Goal: Task Accomplishment & Management: Manage account settings

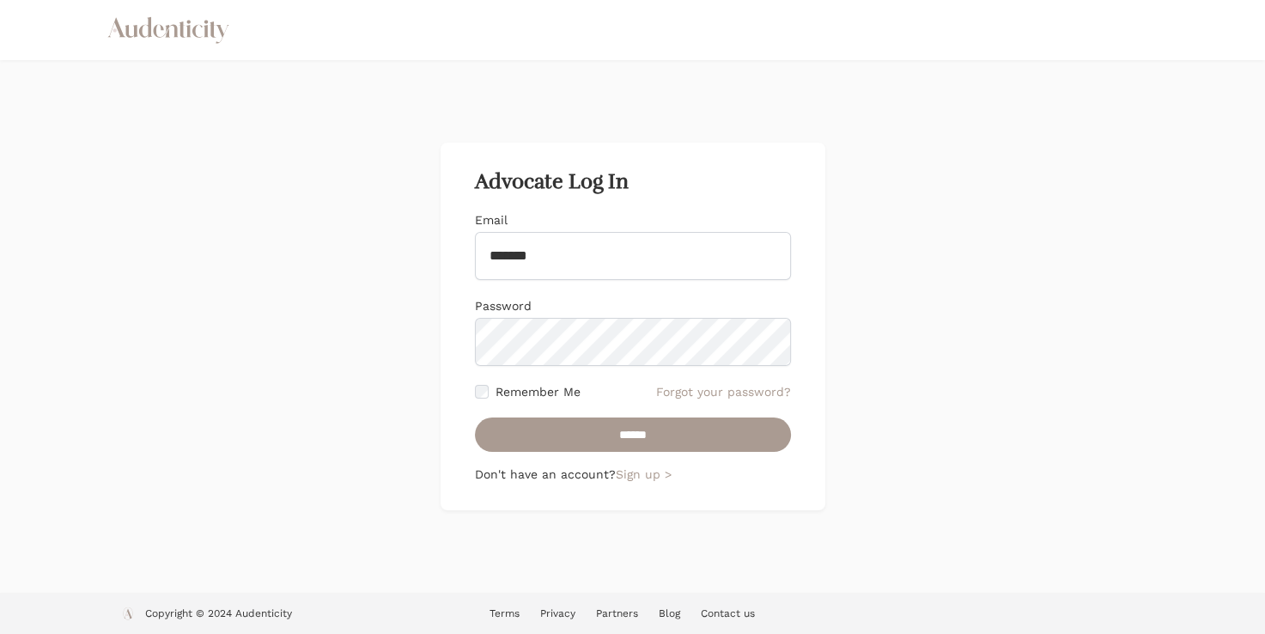
click at [475, 417] on input "******" at bounding box center [633, 434] width 316 height 34
type input "**********"
click at [475, 417] on input "******" at bounding box center [633, 434] width 316 height 34
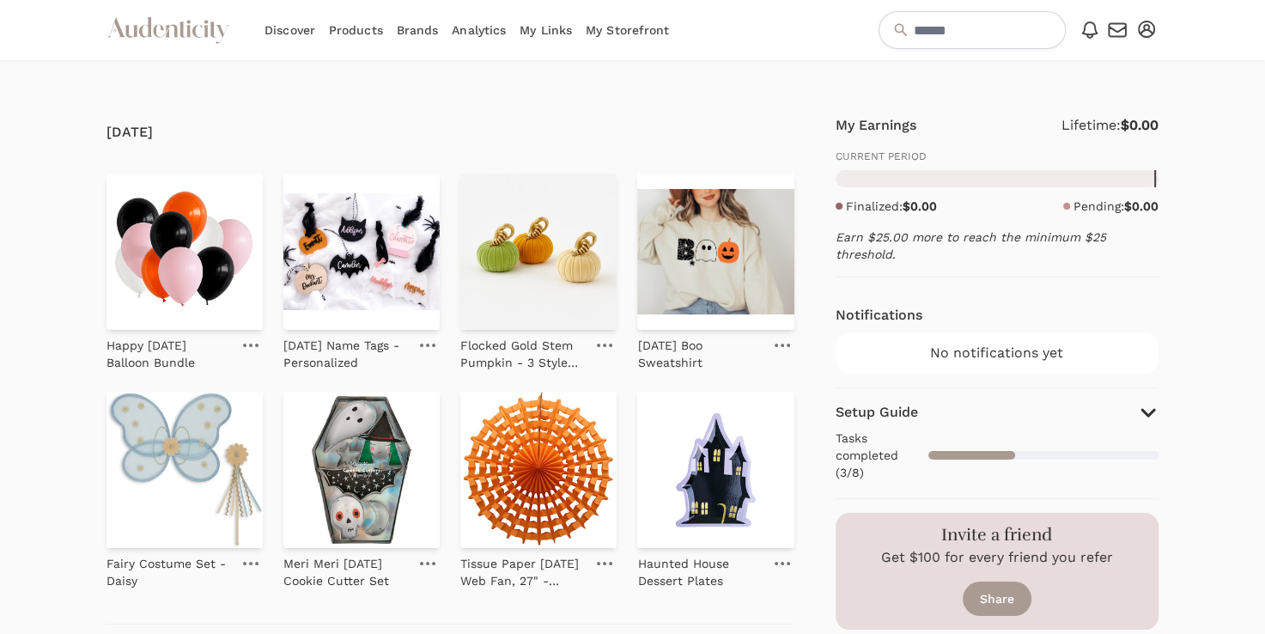
click at [1156, 33] on button "Open user menu" at bounding box center [1146, 29] width 24 height 24
click at [1102, 64] on link "Account setup" at bounding box center [1089, 59] width 137 height 31
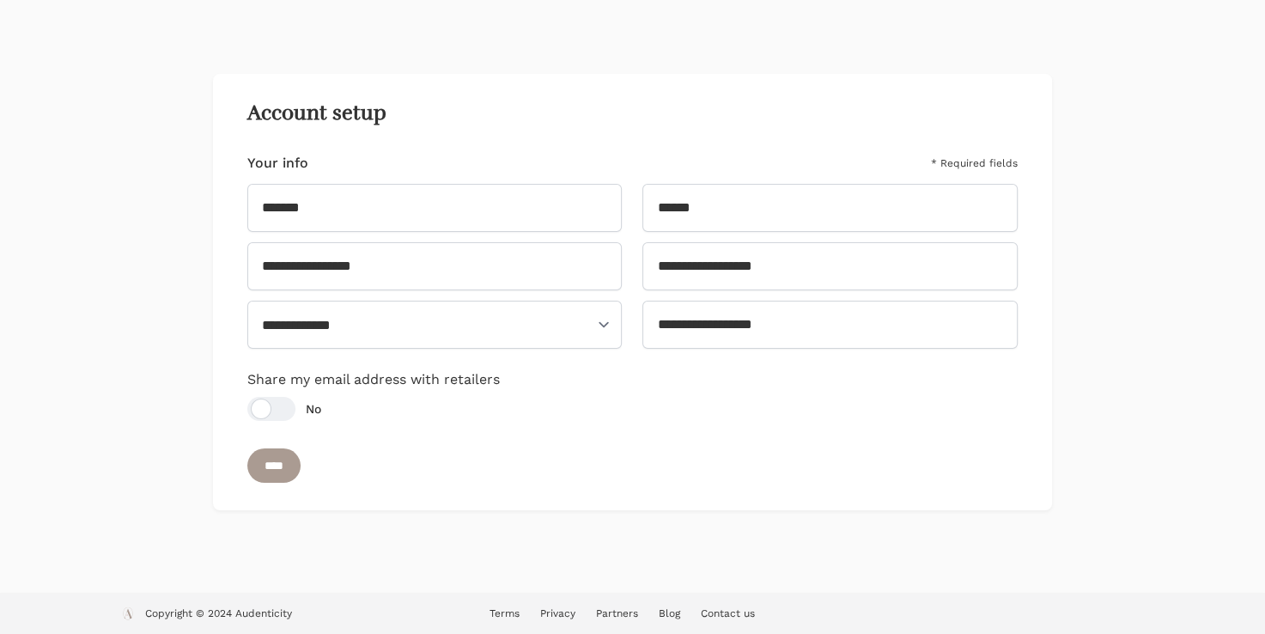
scroll to position [71, 0]
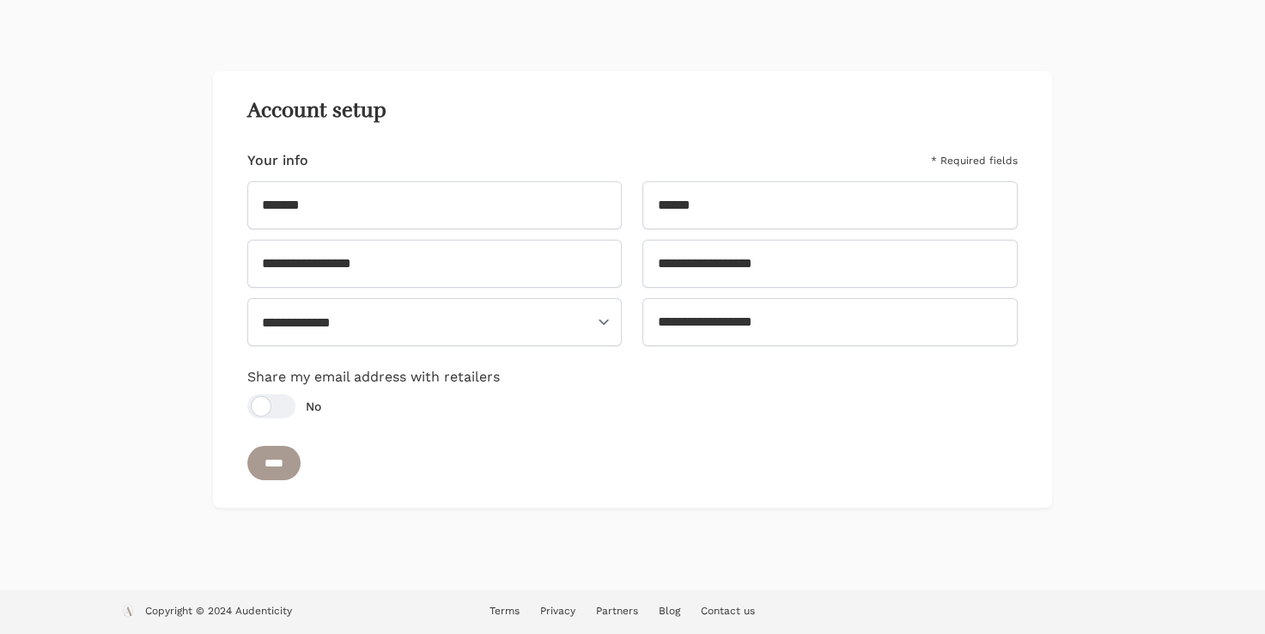
drag, startPoint x: 1264, startPoint y: 225, endPoint x: 1287, endPoint y: 72, distance: 154.6
click at [1264, 72] on html "Audenticity Logo Discover Products Brands Analytics My Links My Storefront Open…" at bounding box center [632, 282] width 1265 height 706
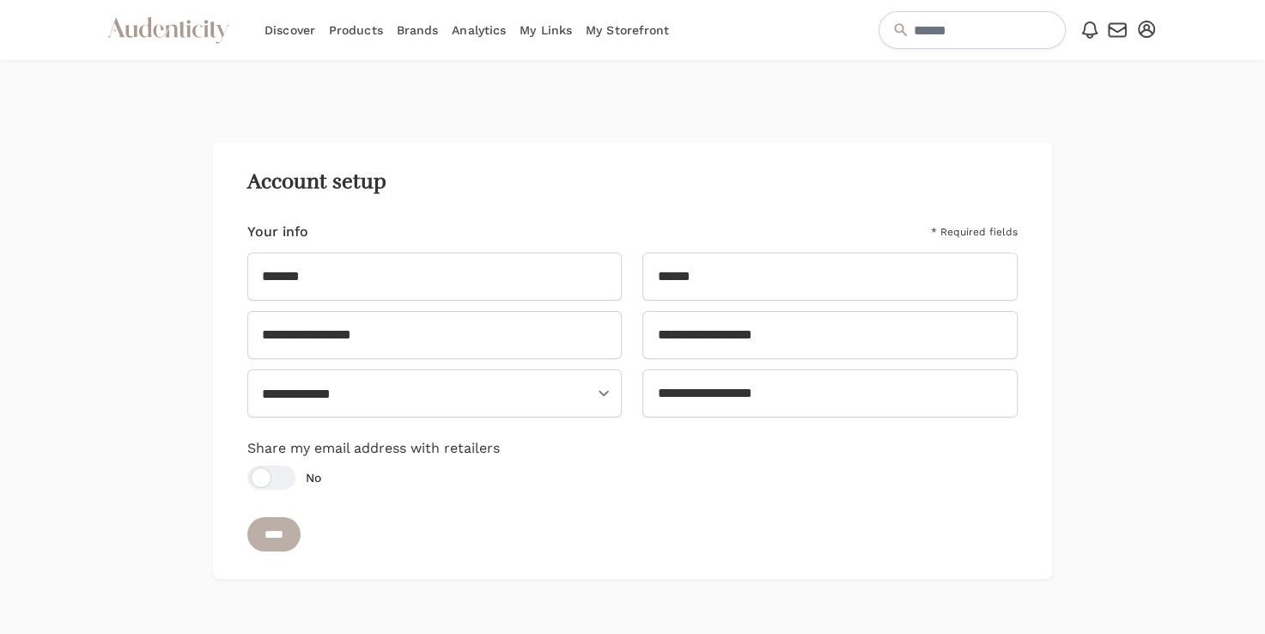
click at [268, 530] on input "****" at bounding box center [273, 534] width 53 height 34
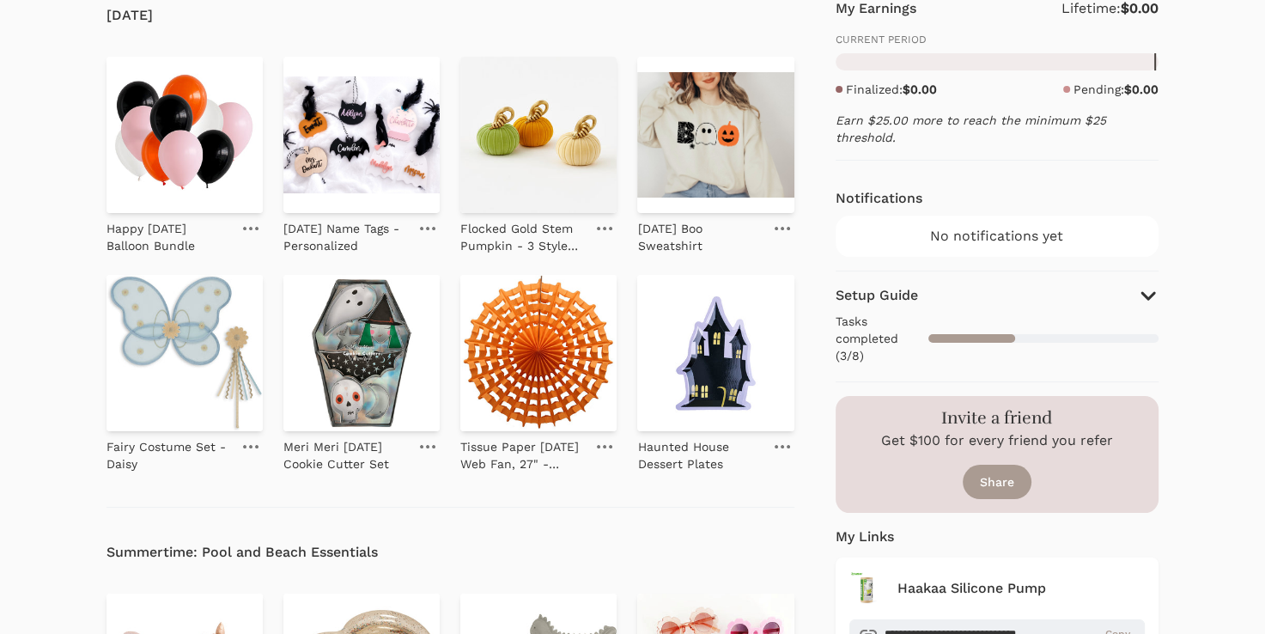
scroll to position [185, 0]
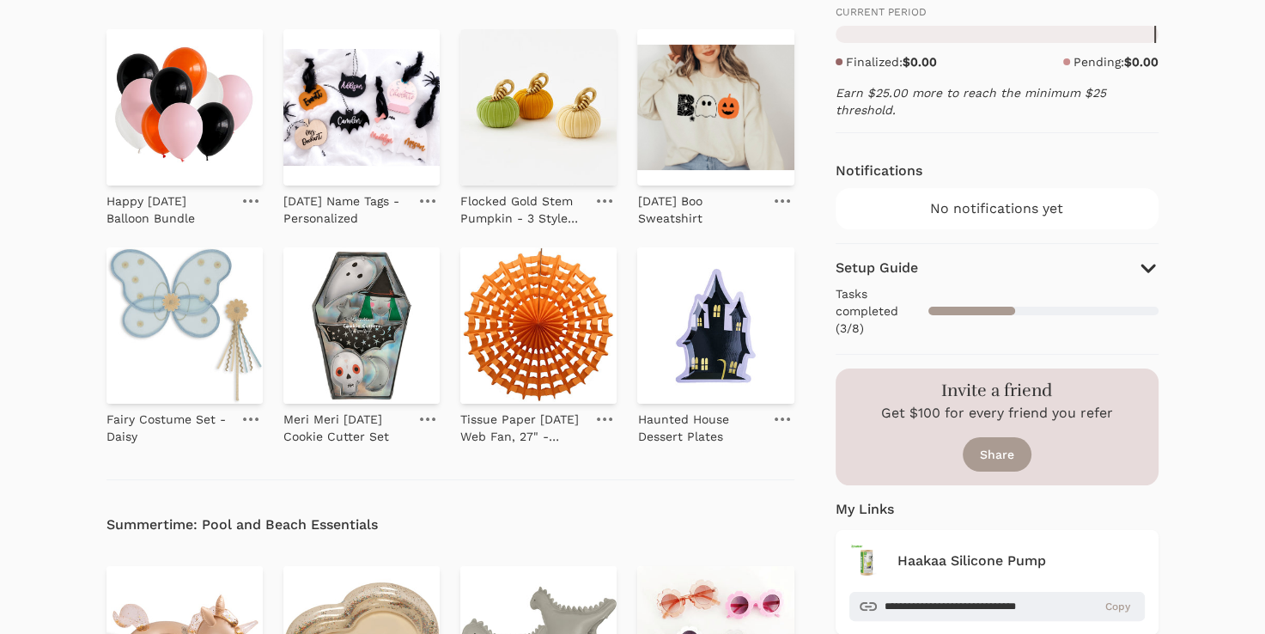
click at [1153, 263] on icon "button" at bounding box center [1148, 268] width 21 height 21
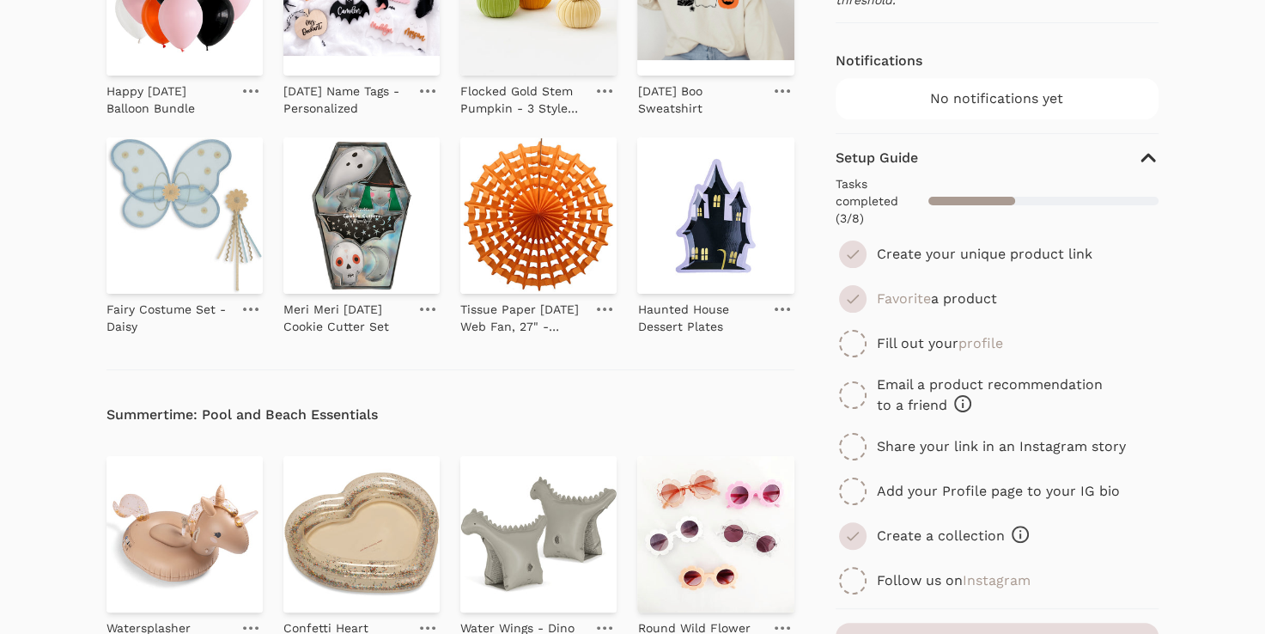
scroll to position [323, 0]
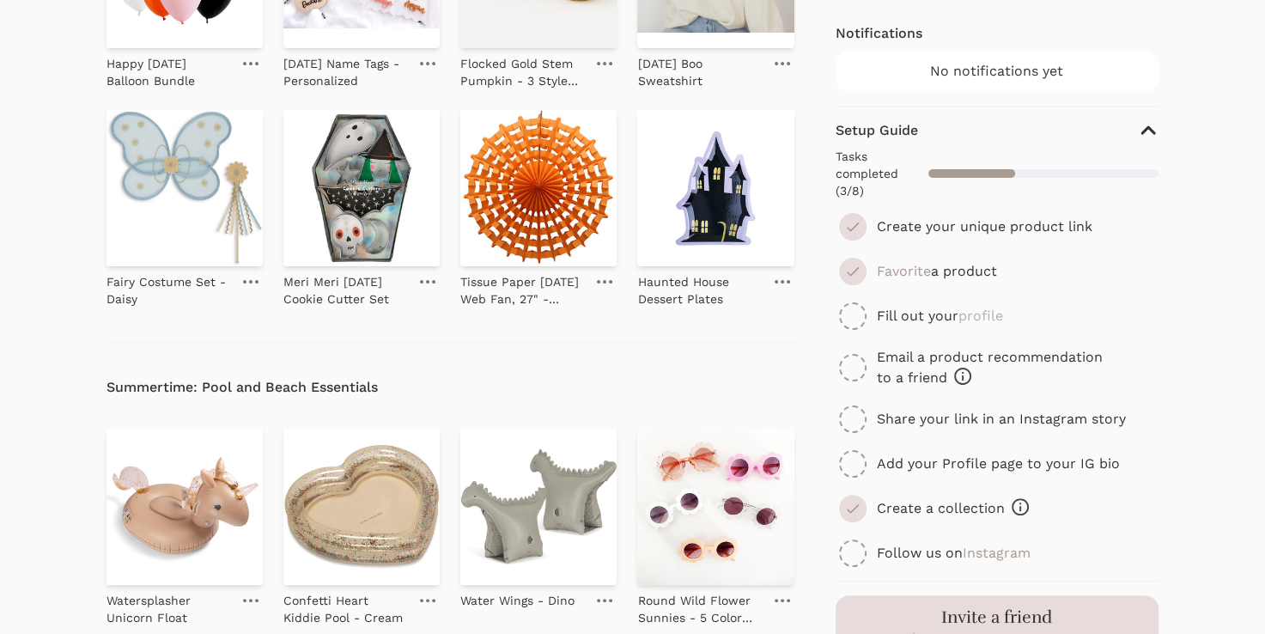
click at [981, 322] on link "profile" at bounding box center [980, 315] width 45 height 16
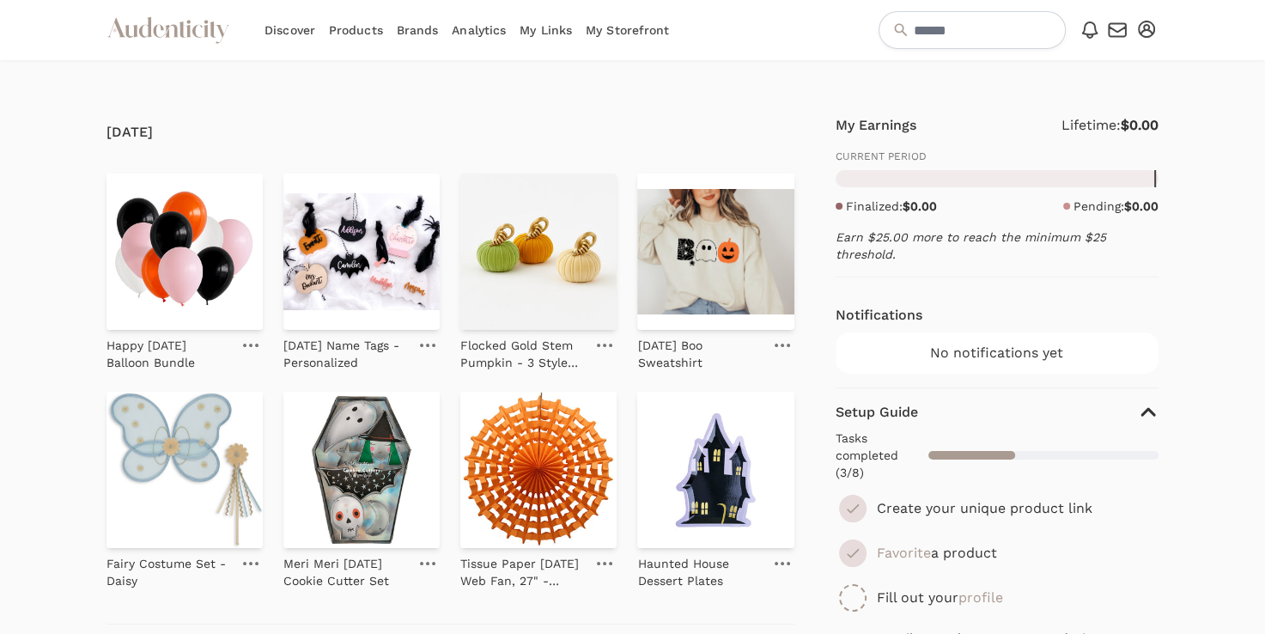
click at [414, 27] on link "Brands" at bounding box center [418, 30] width 42 height 60
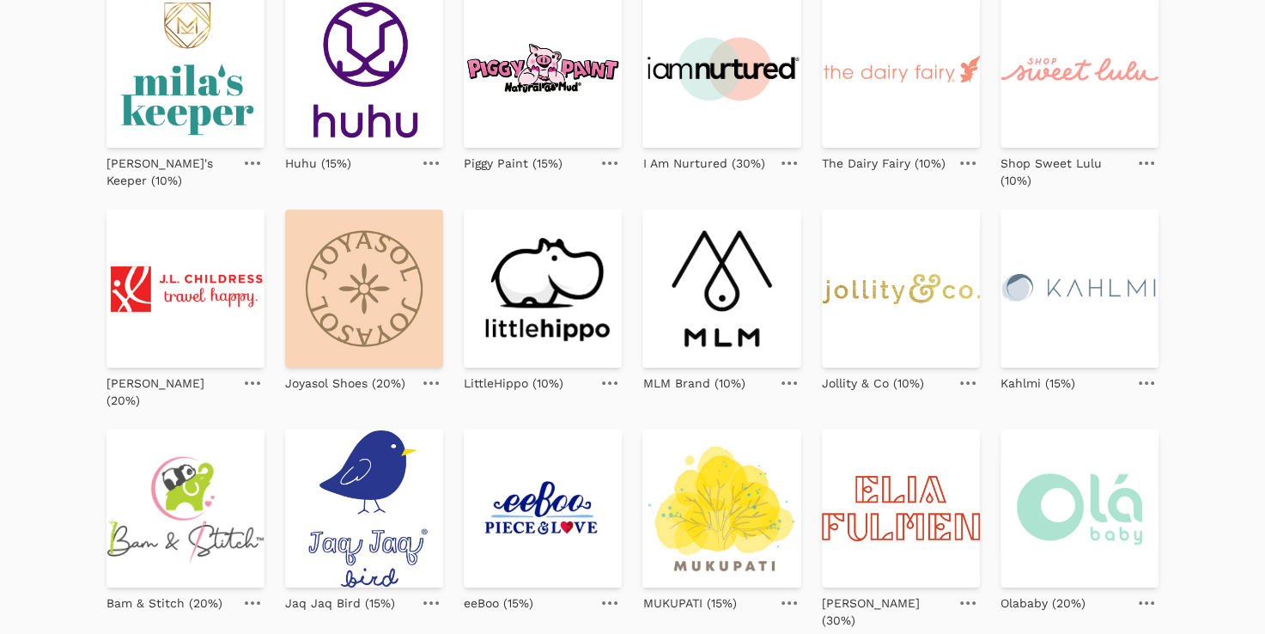
scroll to position [240, 0]
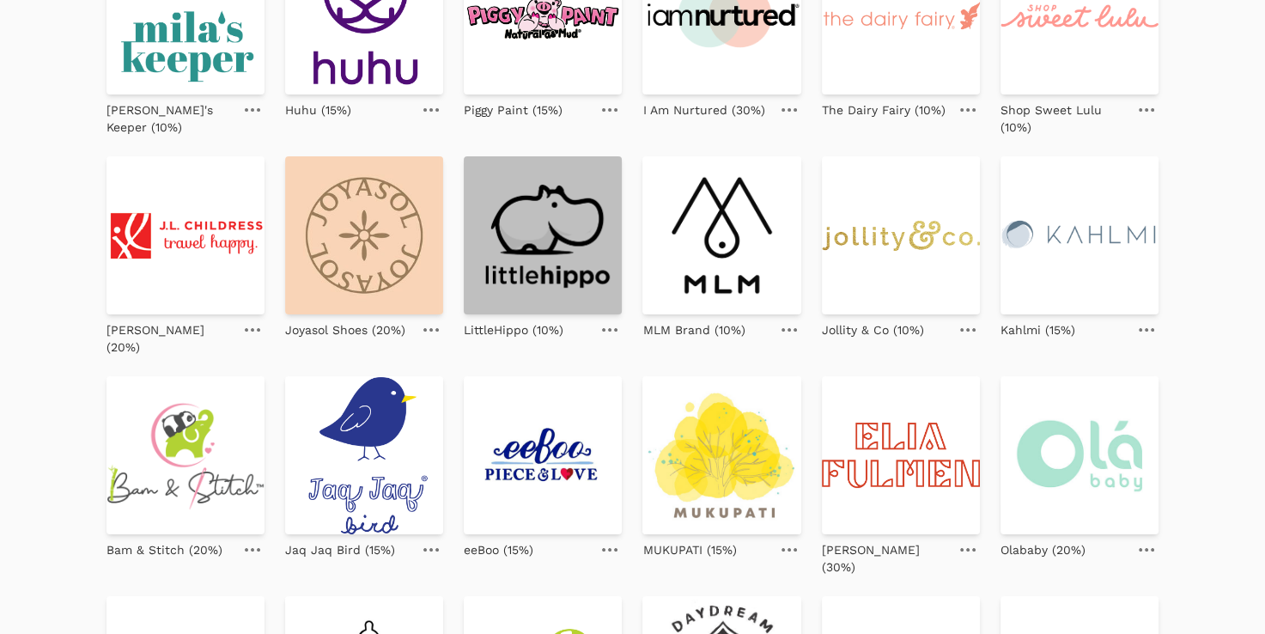
click at [591, 247] on img at bounding box center [543, 235] width 158 height 158
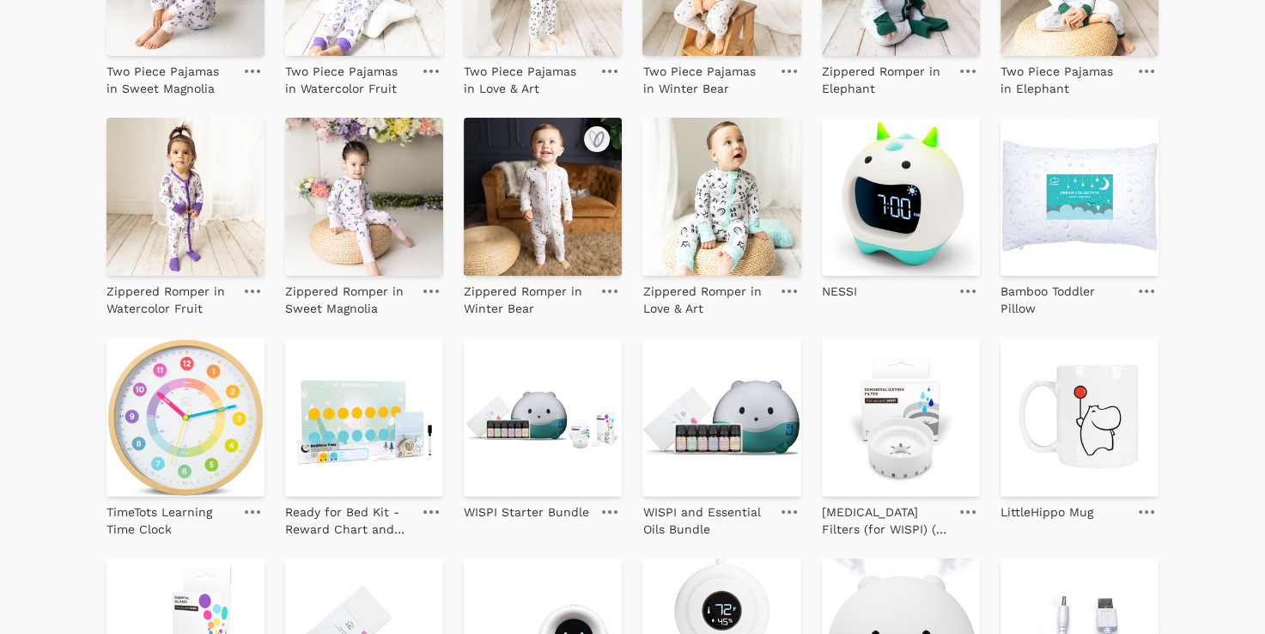
scroll to position [824, 0]
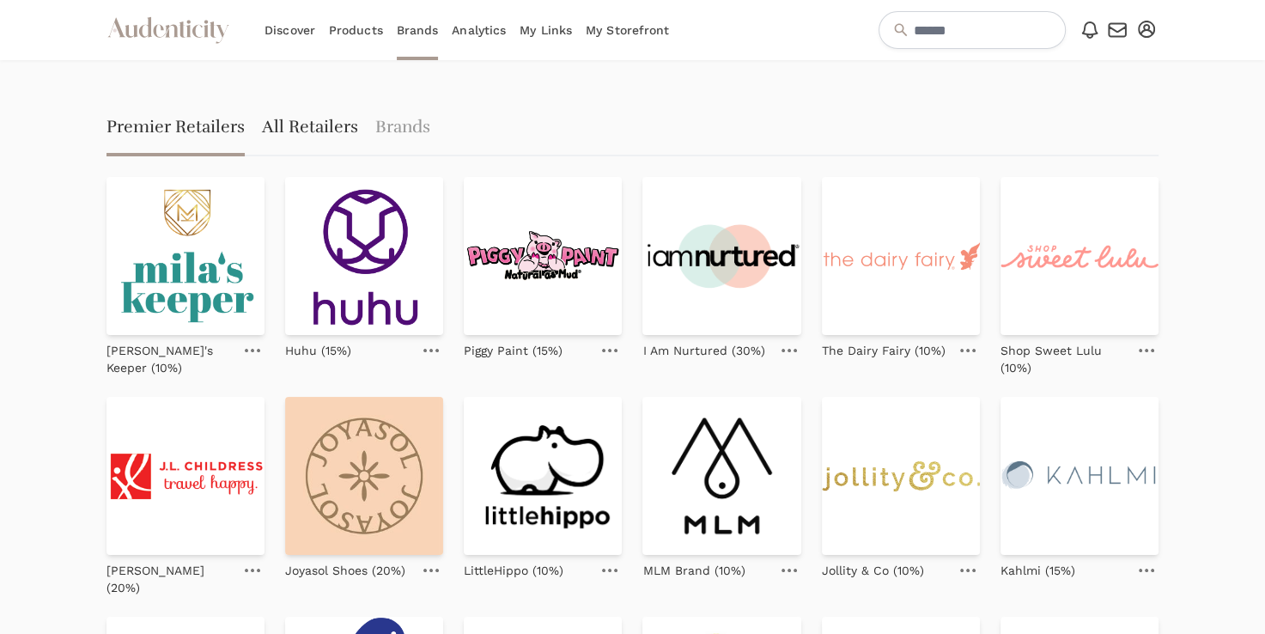
click at [307, 125] on link "All Retailers" at bounding box center [310, 128] width 96 height 55
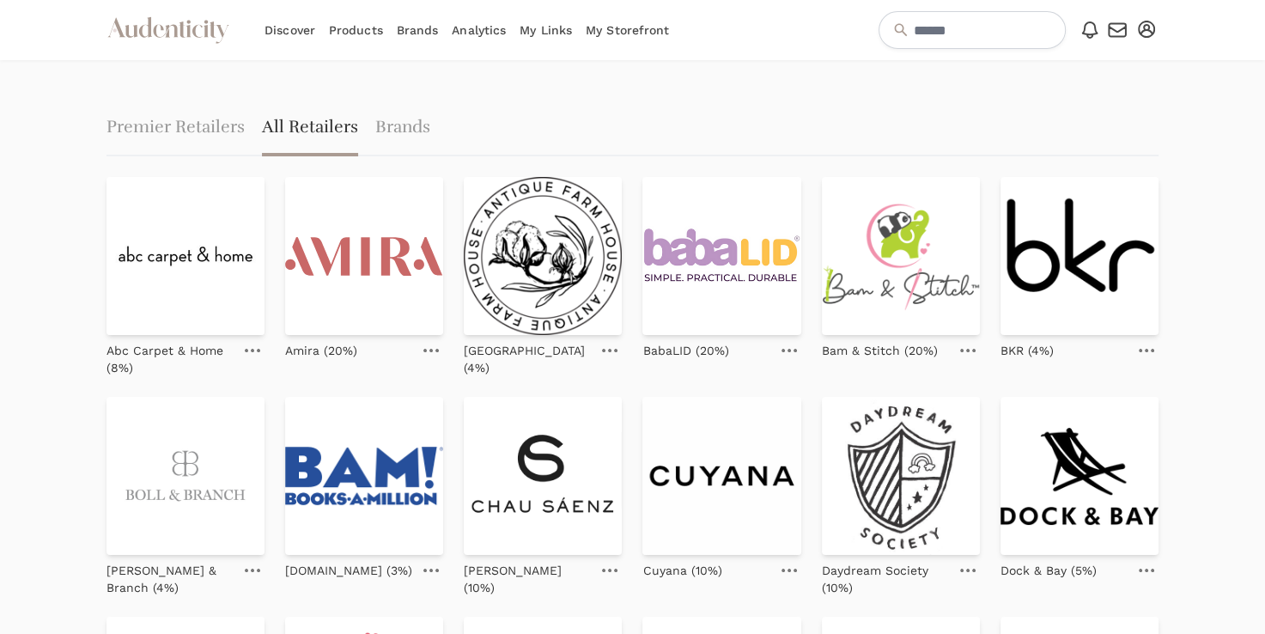
click at [429, 127] on ul "Premier Retailers All Retailers Brands" at bounding box center [632, 128] width 1052 height 55
click at [411, 123] on link "Brands" at bounding box center [402, 128] width 55 height 55
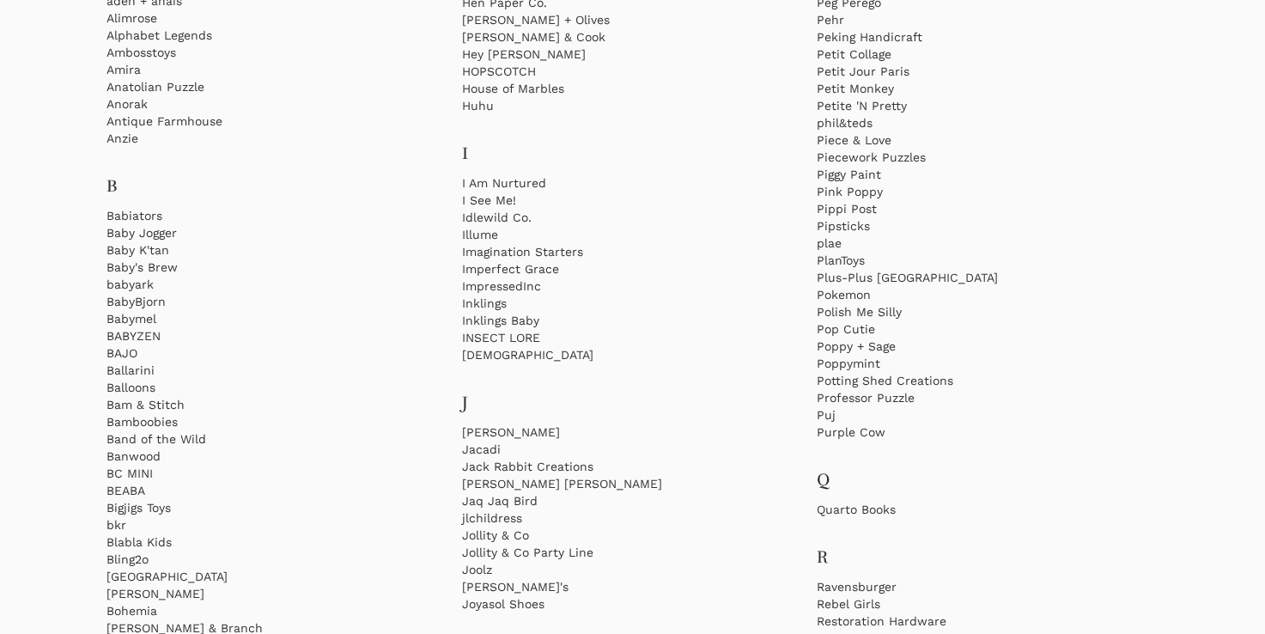
scroll to position [421, 0]
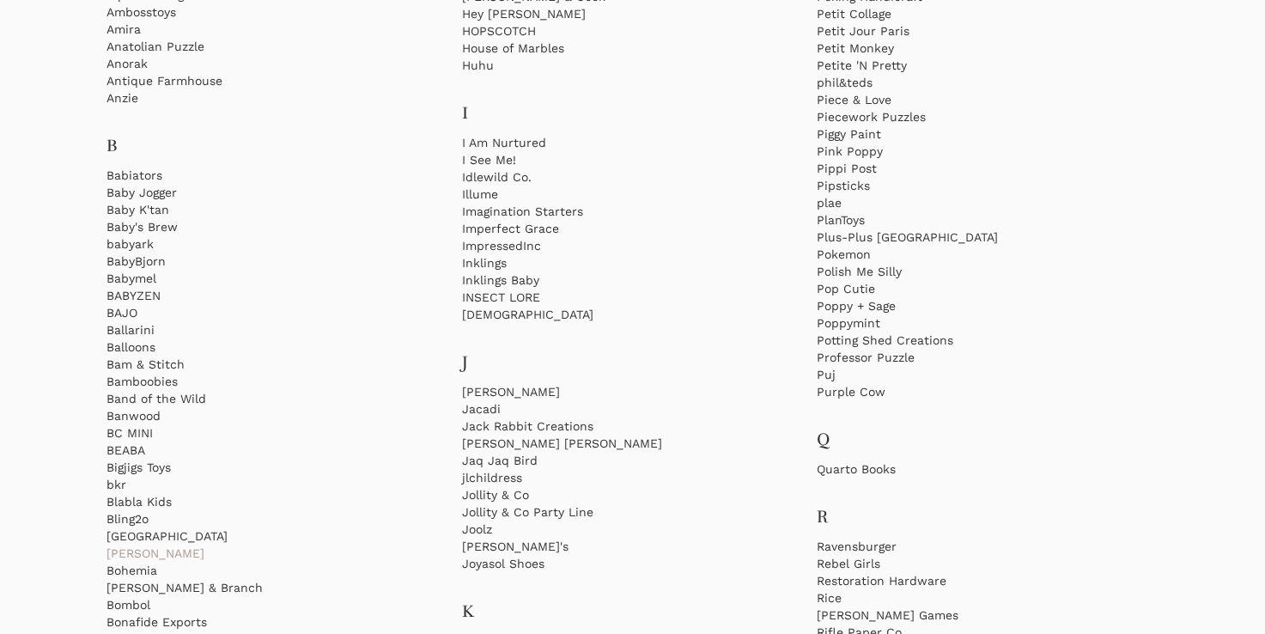
click at [124, 554] on link "[PERSON_NAME]" at bounding box center [277, 552] width 342 height 17
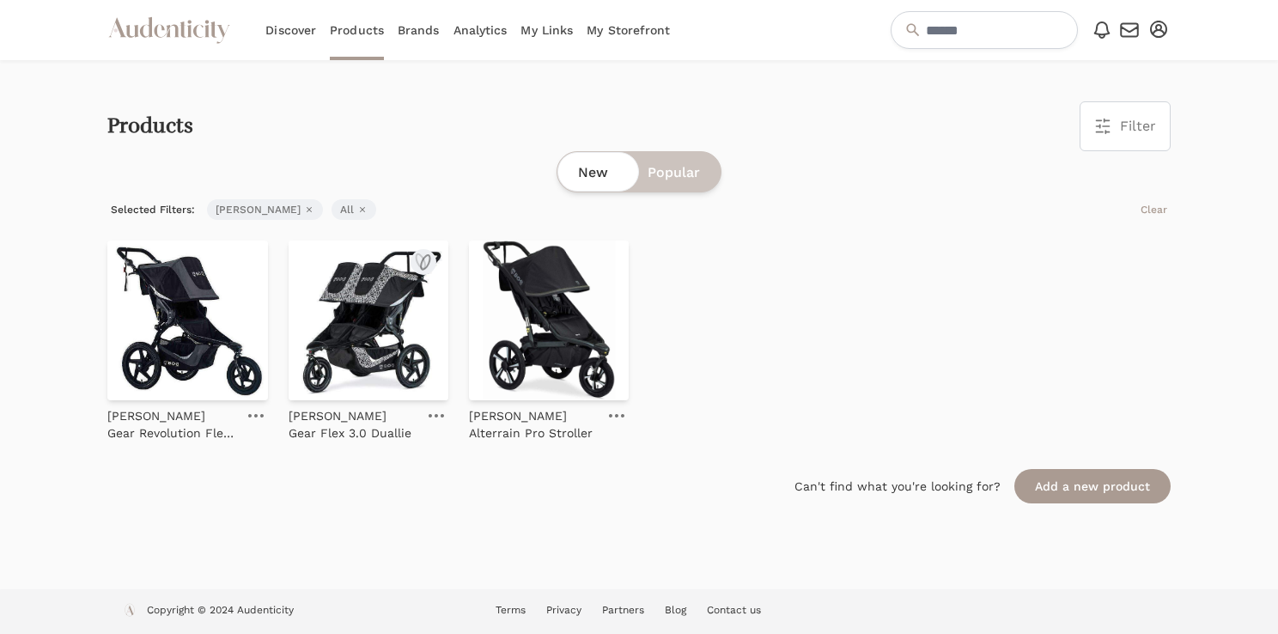
click at [367, 335] on img at bounding box center [368, 320] width 160 height 160
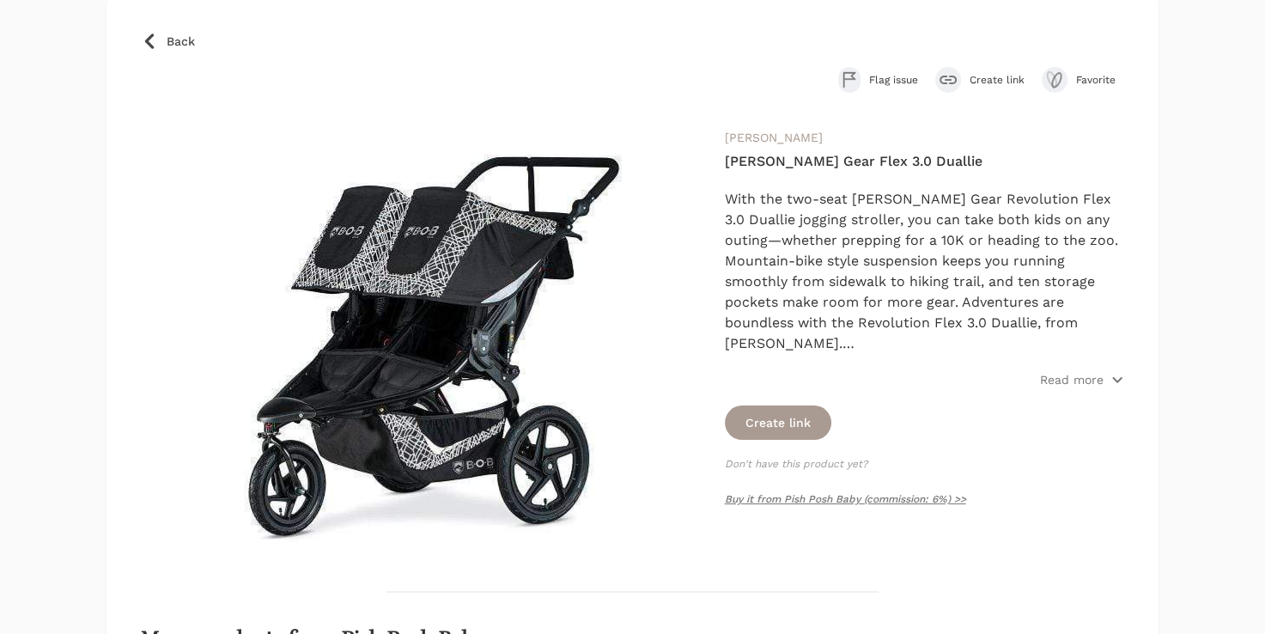
scroll to position [118, 0]
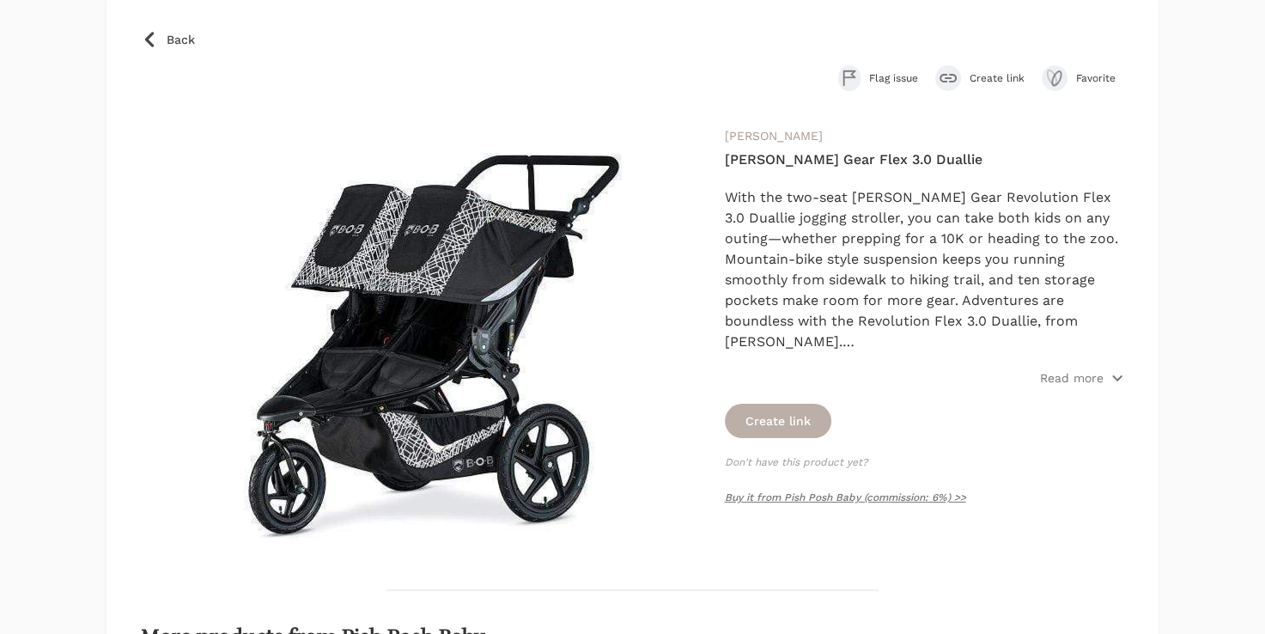
click at [773, 414] on button "Create link" at bounding box center [778, 421] width 106 height 34
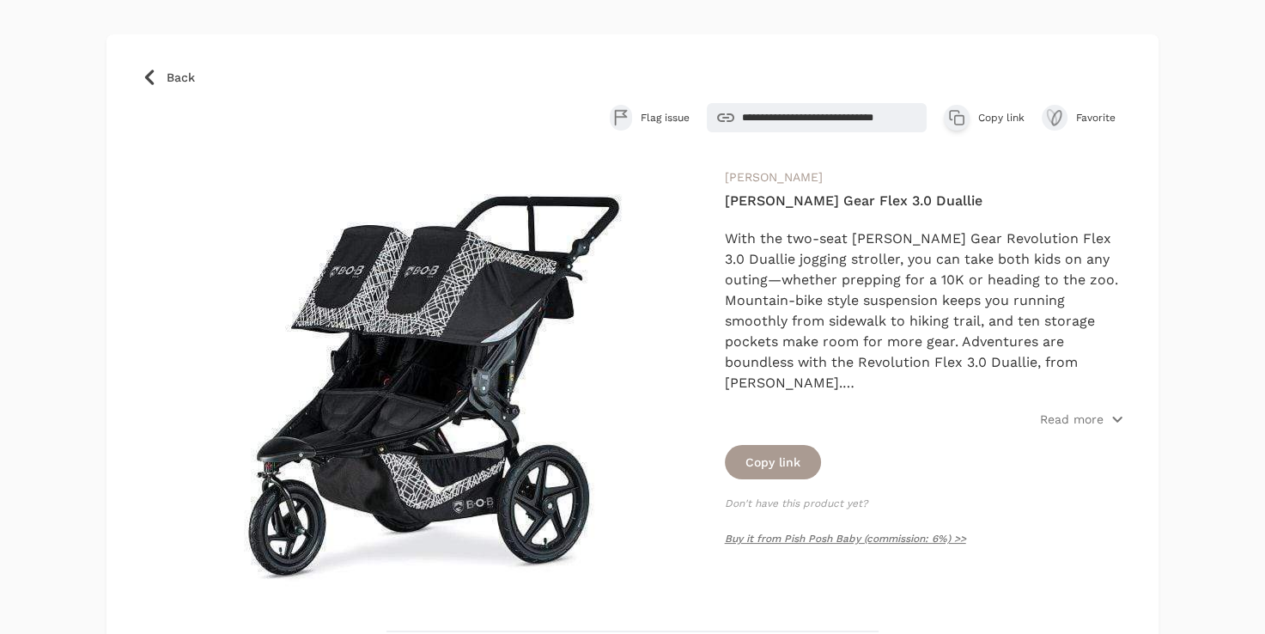
scroll to position [43, 0]
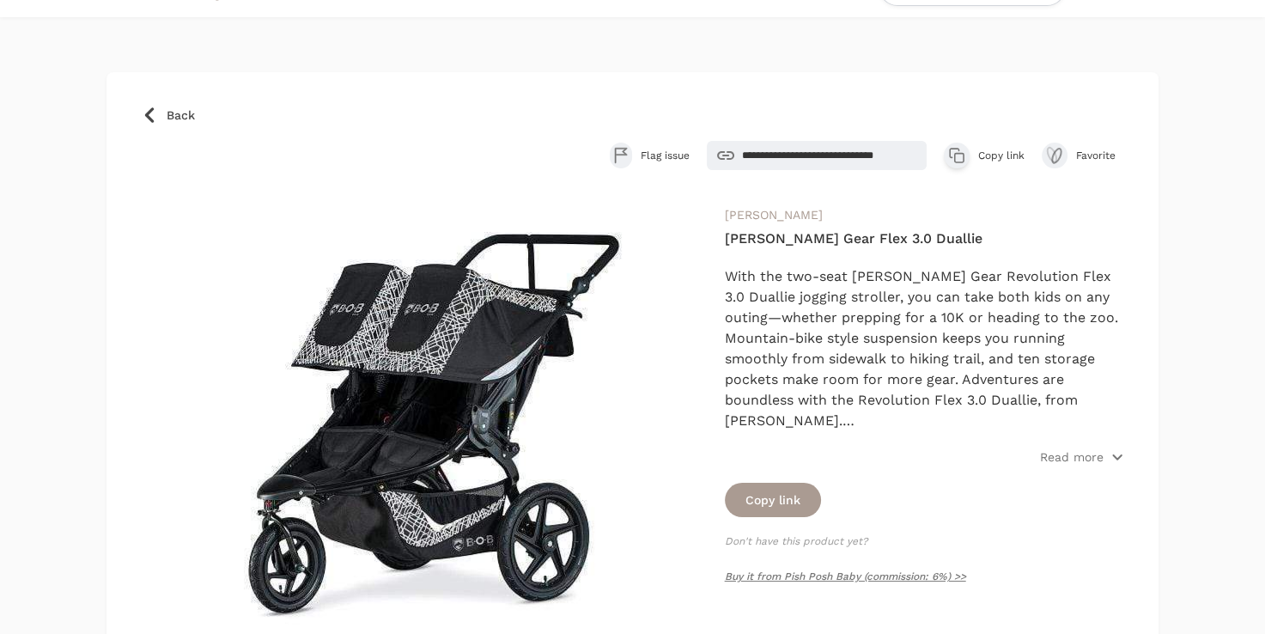
click at [1068, 151] on button "Favorite" at bounding box center [1083, 156] width 82 height 26
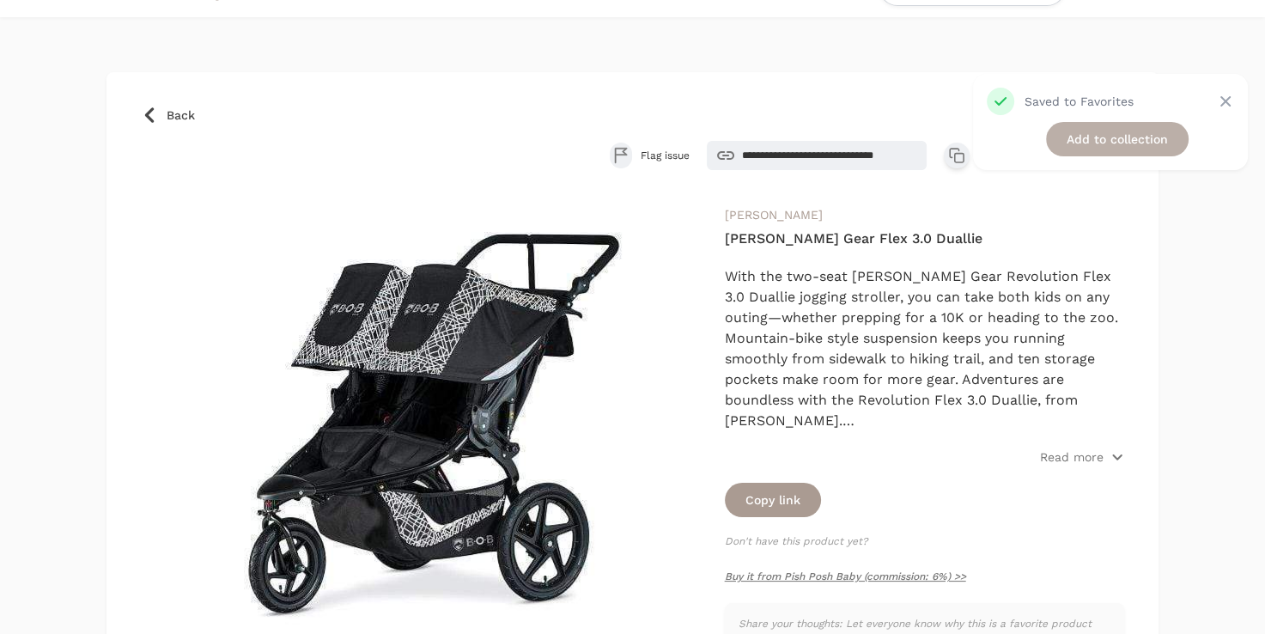
click at [1084, 151] on link "Add to collection" at bounding box center [1117, 139] width 143 height 34
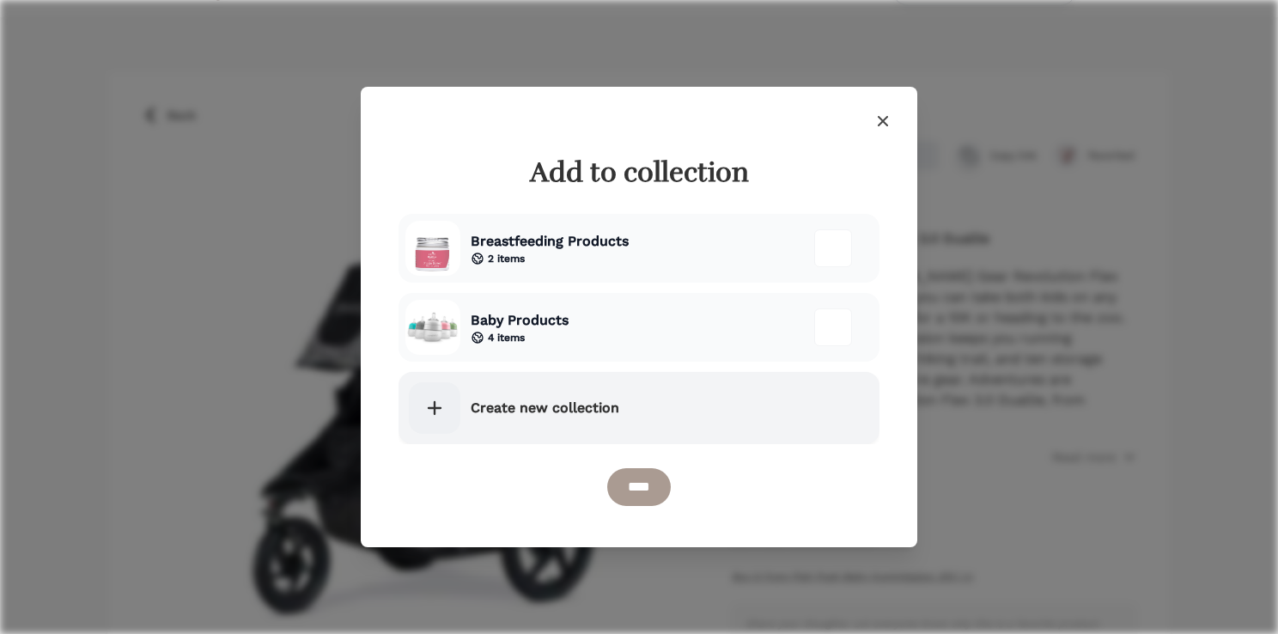
click at [430, 408] on icon at bounding box center [434, 408] width 12 height 12
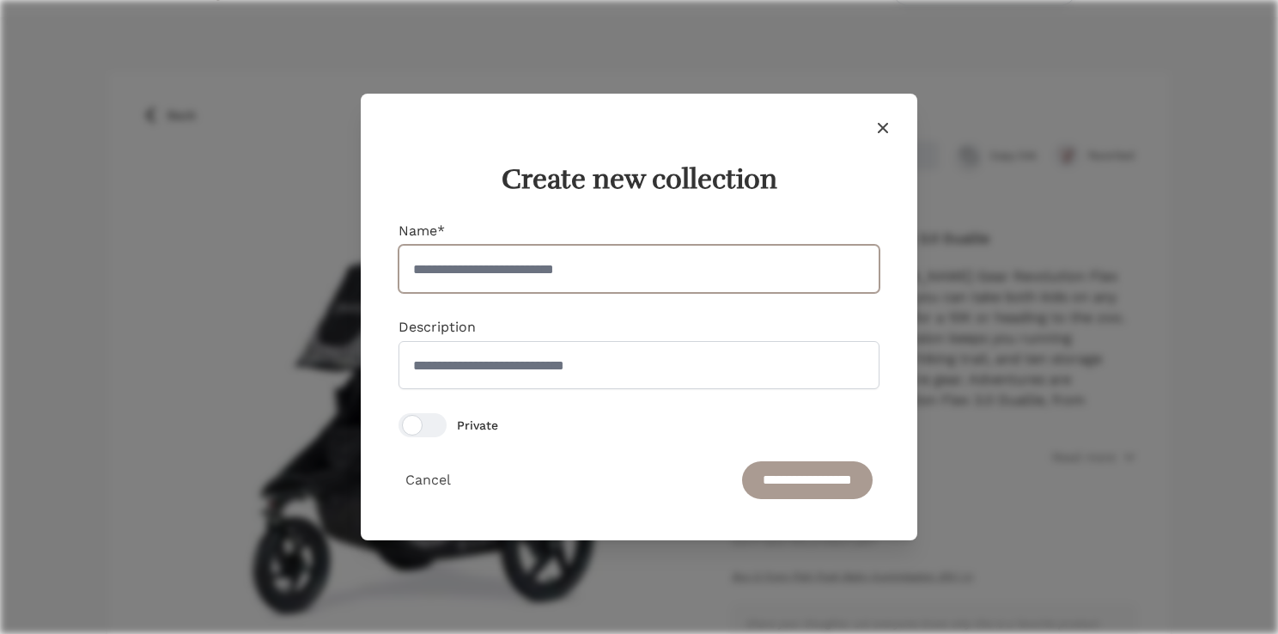
click at [539, 252] on input "Name*" at bounding box center [638, 269] width 481 height 48
type input "*********"
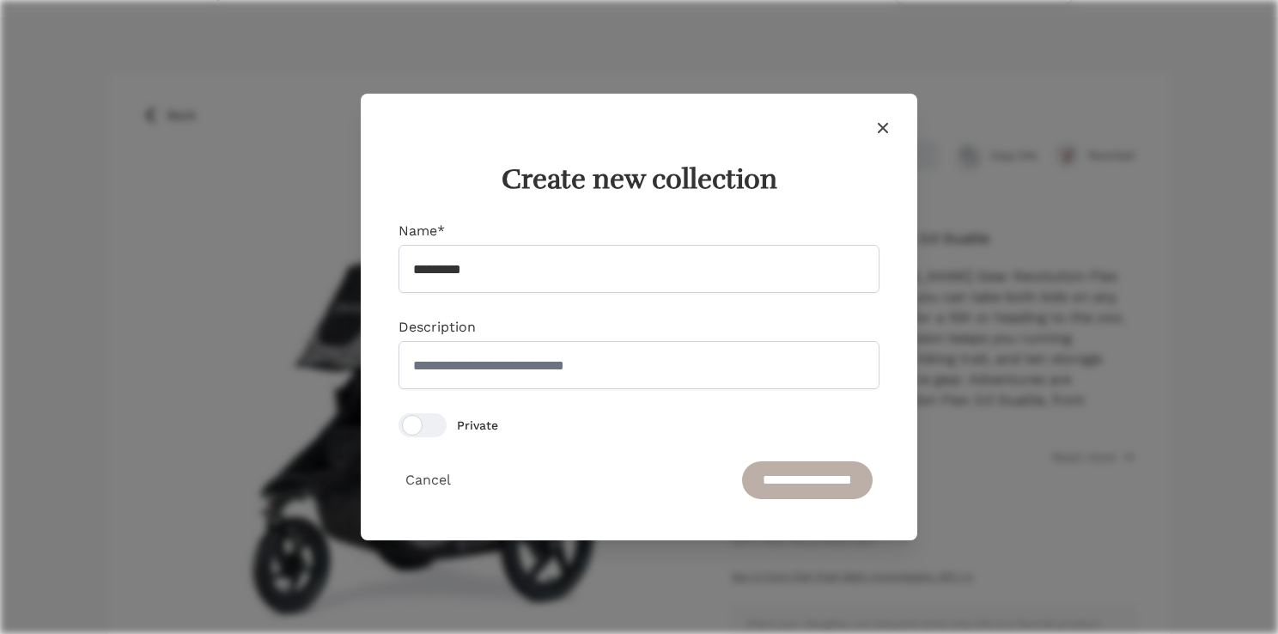
click at [786, 489] on input "**********" at bounding box center [807, 480] width 131 height 38
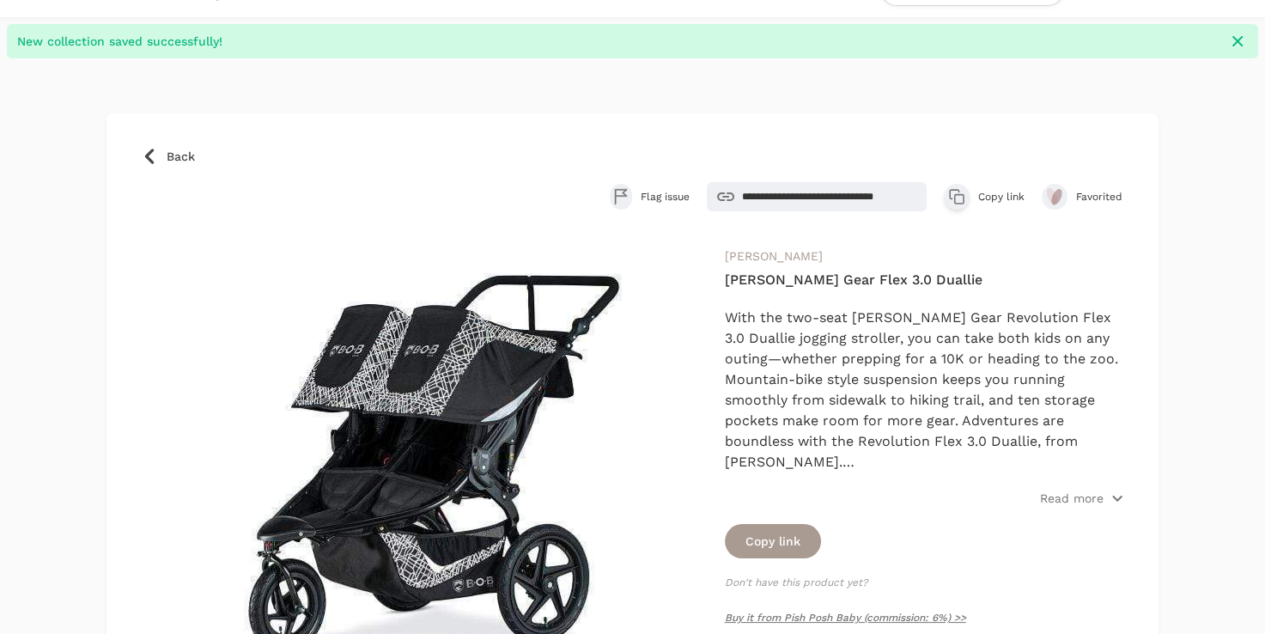
click at [173, 155] on span "Back" at bounding box center [181, 156] width 28 height 17
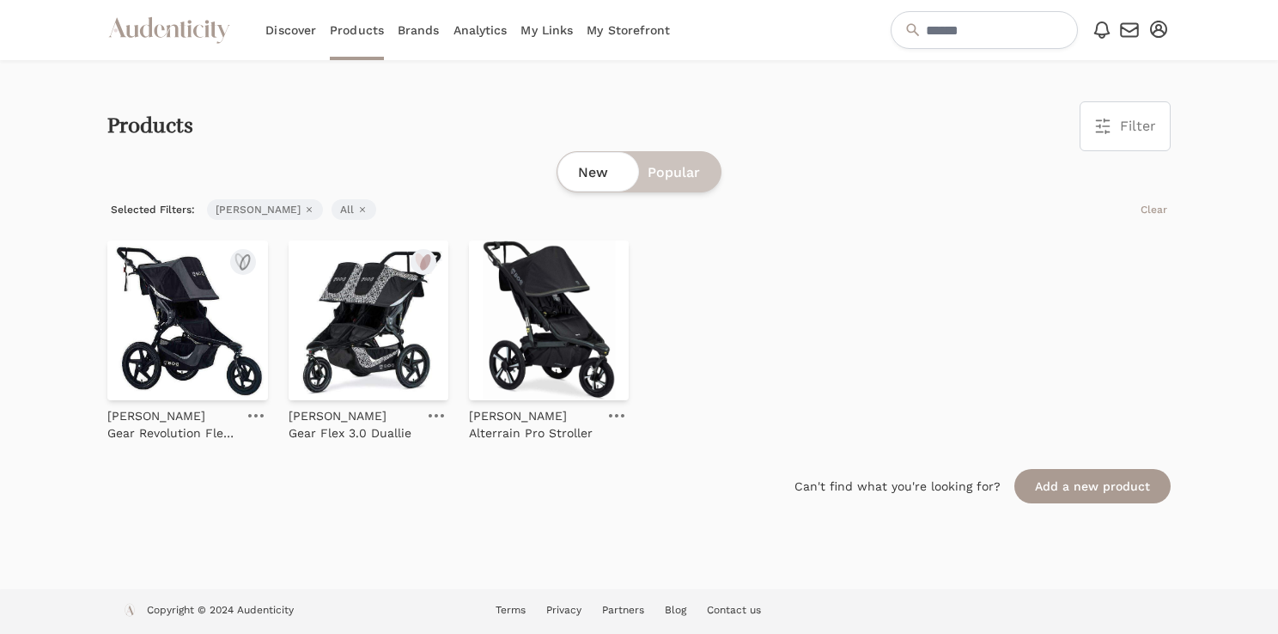
click at [220, 304] on img at bounding box center [187, 320] width 160 height 160
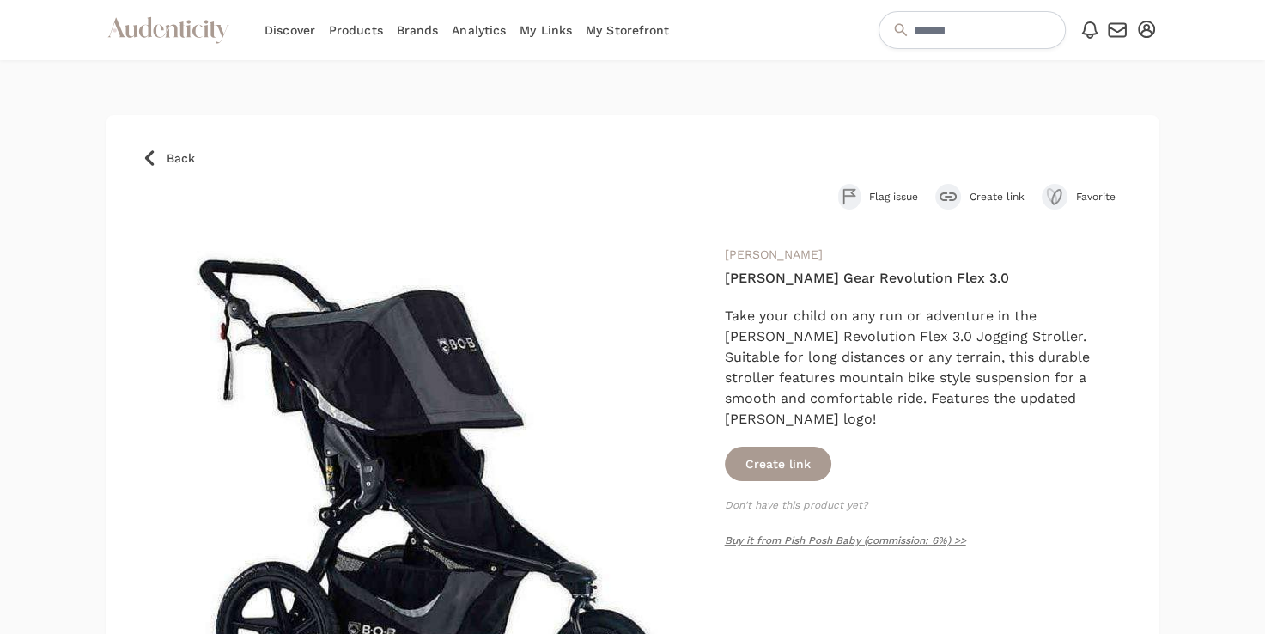
click at [1085, 190] on span "Favorite" at bounding box center [1100, 197] width 48 height 14
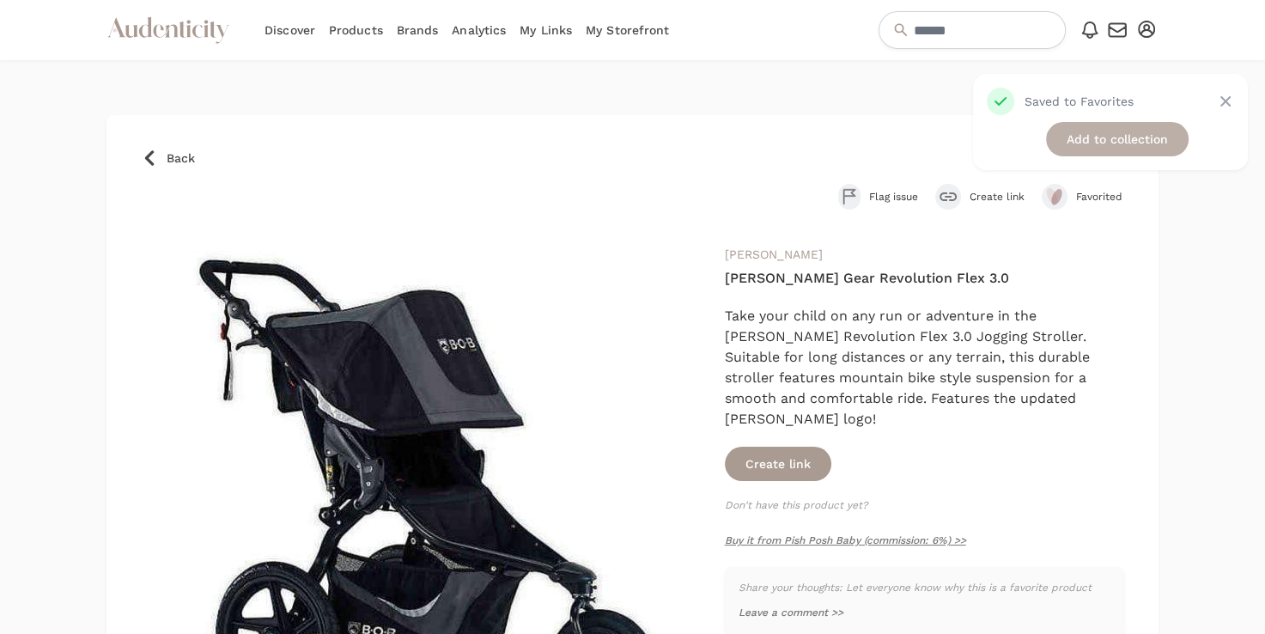
click at [1102, 143] on link "Add to collection" at bounding box center [1117, 139] width 143 height 34
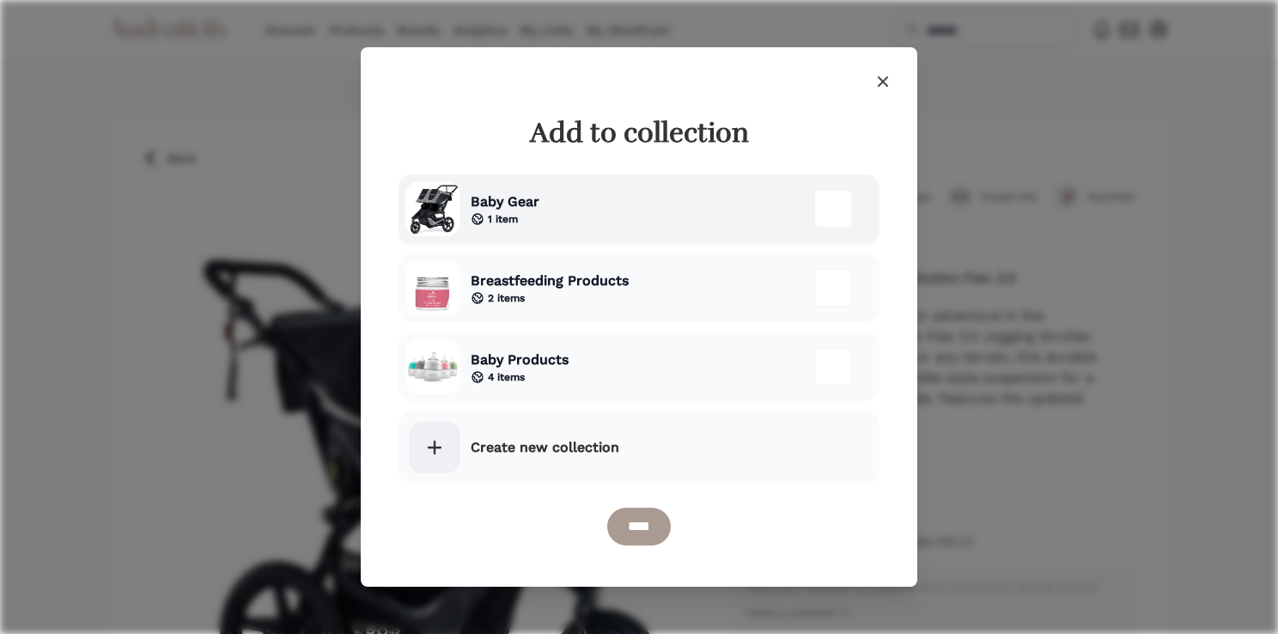
click at [562, 225] on div "Baby Gear 1 item" at bounding box center [638, 208] width 481 height 69
click at [648, 529] on input "****" at bounding box center [639, 526] width 64 height 38
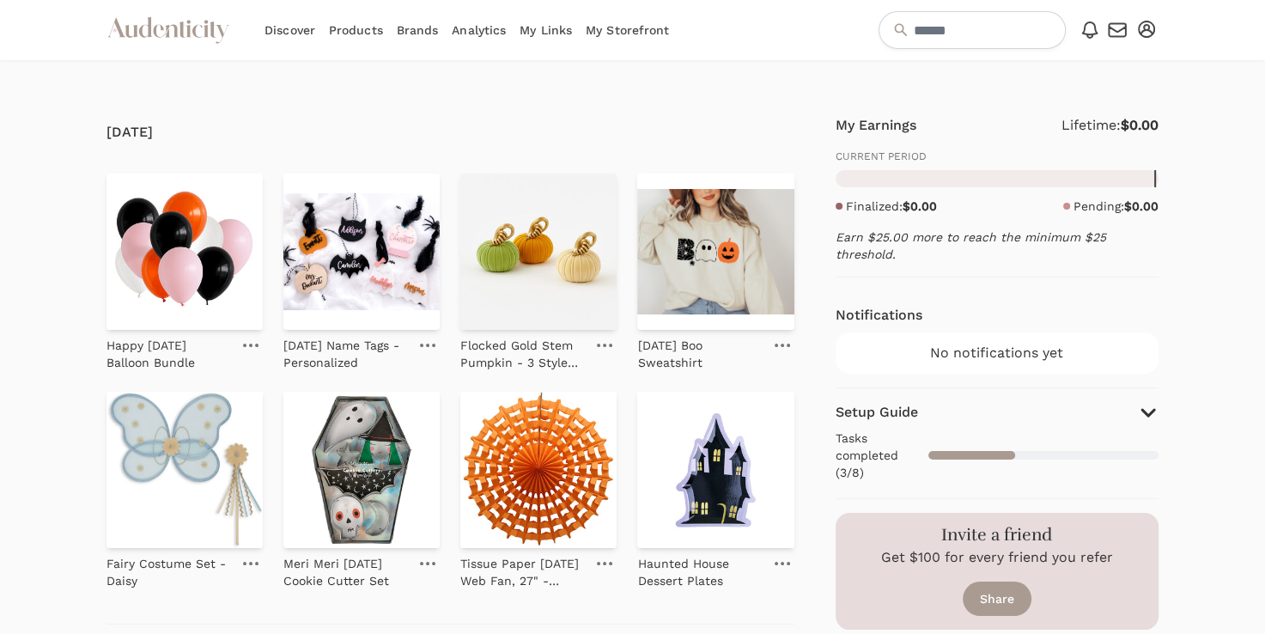
click at [434, 32] on link "Brands" at bounding box center [418, 30] width 42 height 60
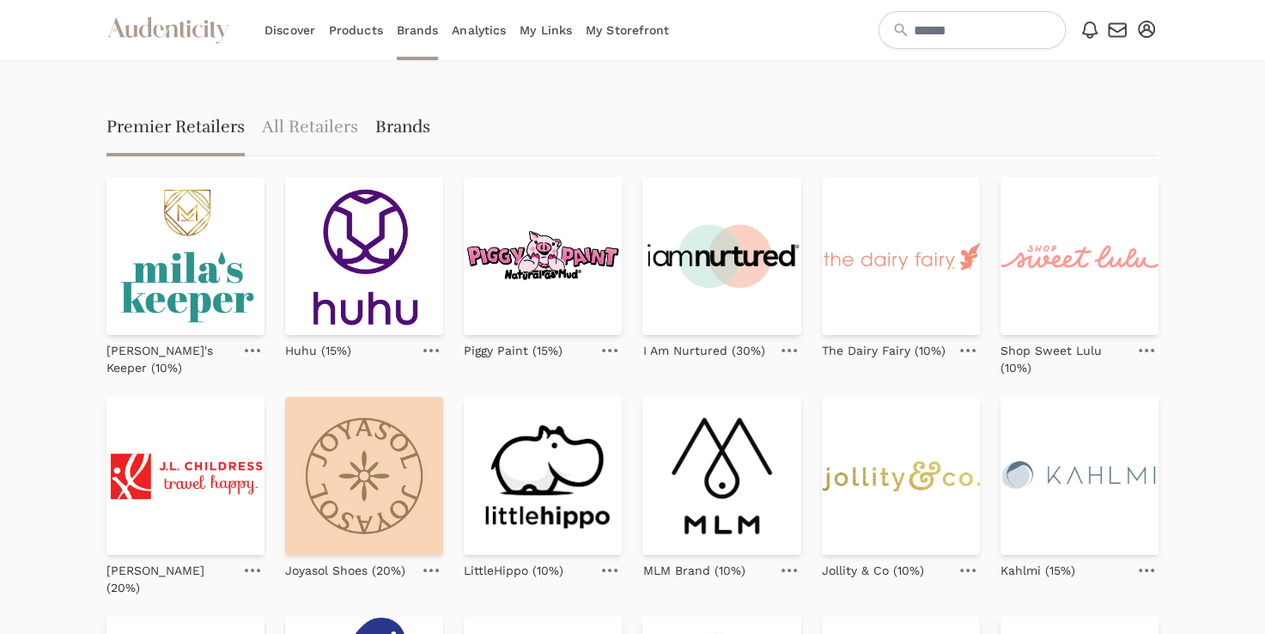
click at [419, 124] on link "Brands" at bounding box center [402, 128] width 55 height 55
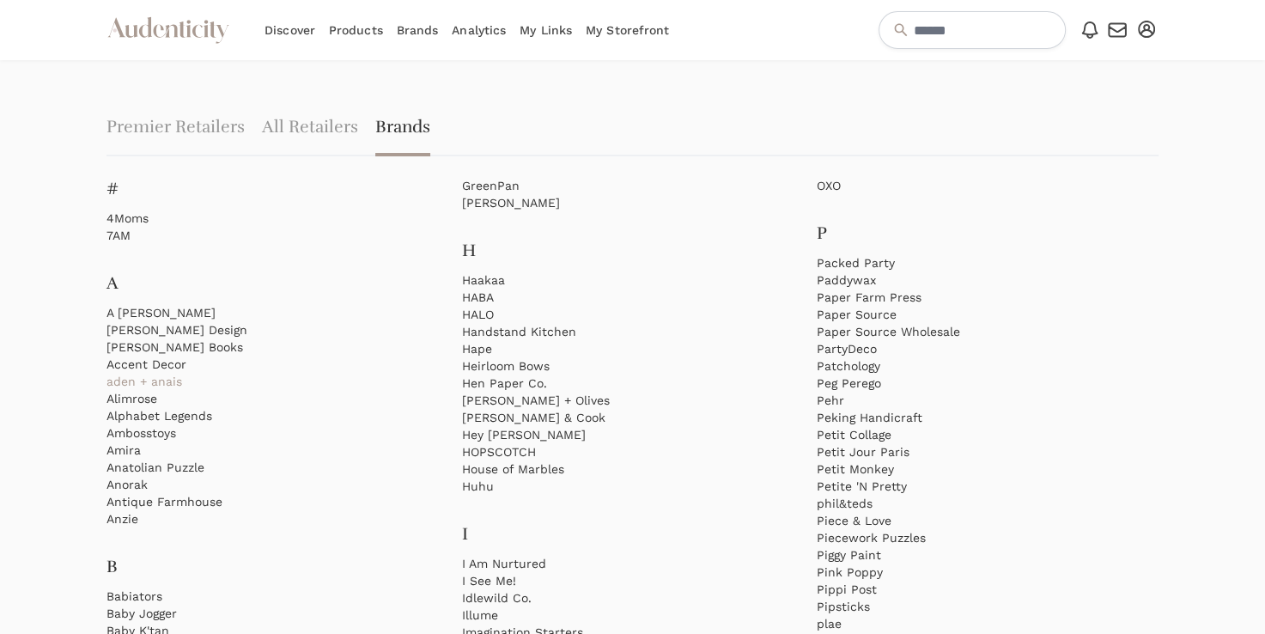
click at [143, 377] on link "aden + anais" at bounding box center [277, 381] width 342 height 17
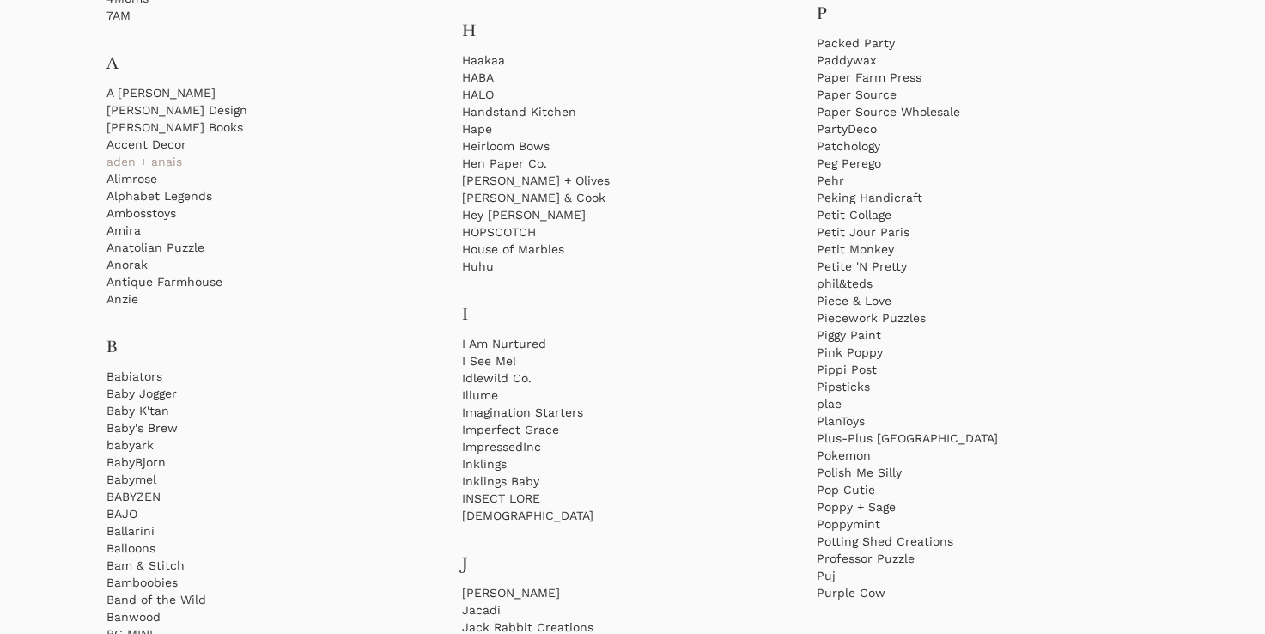
scroll to position [275, 0]
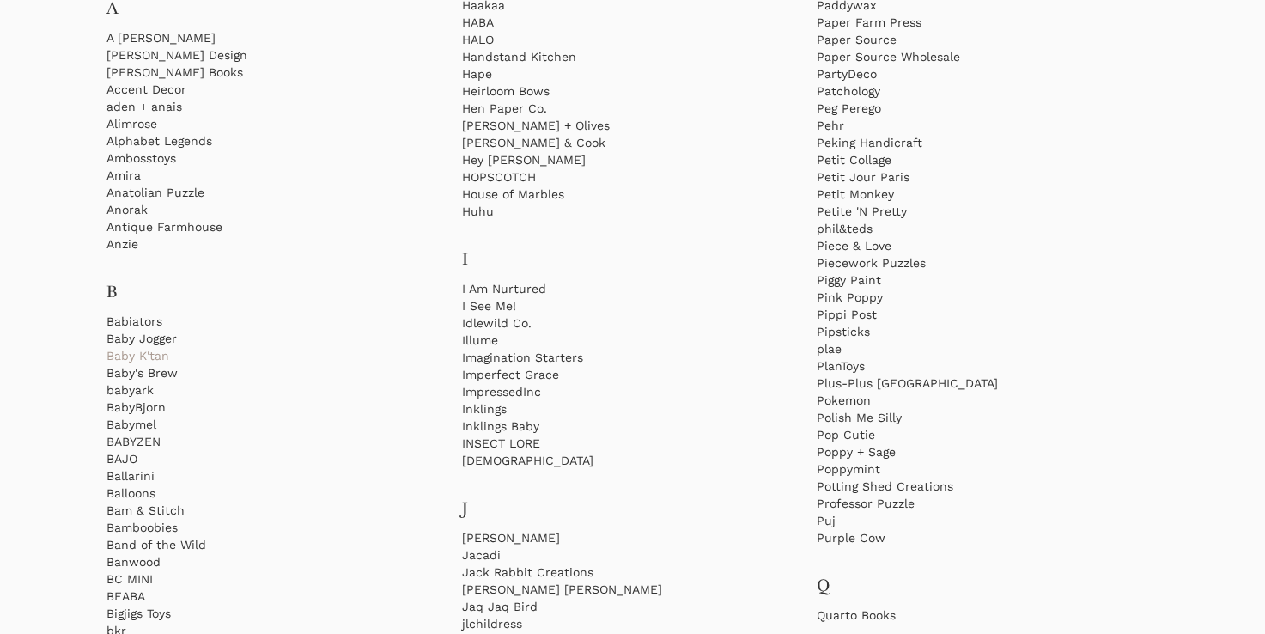
click at [157, 359] on link "Baby K'tan" at bounding box center [277, 355] width 342 height 17
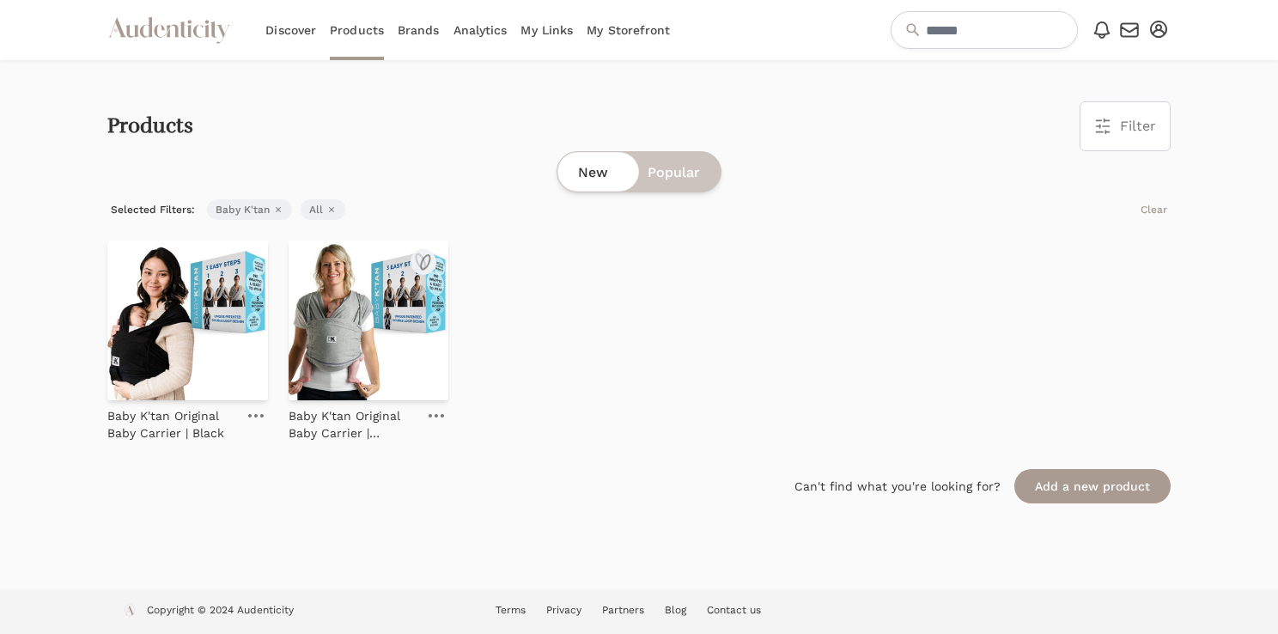
click at [402, 357] on img at bounding box center [368, 320] width 160 height 160
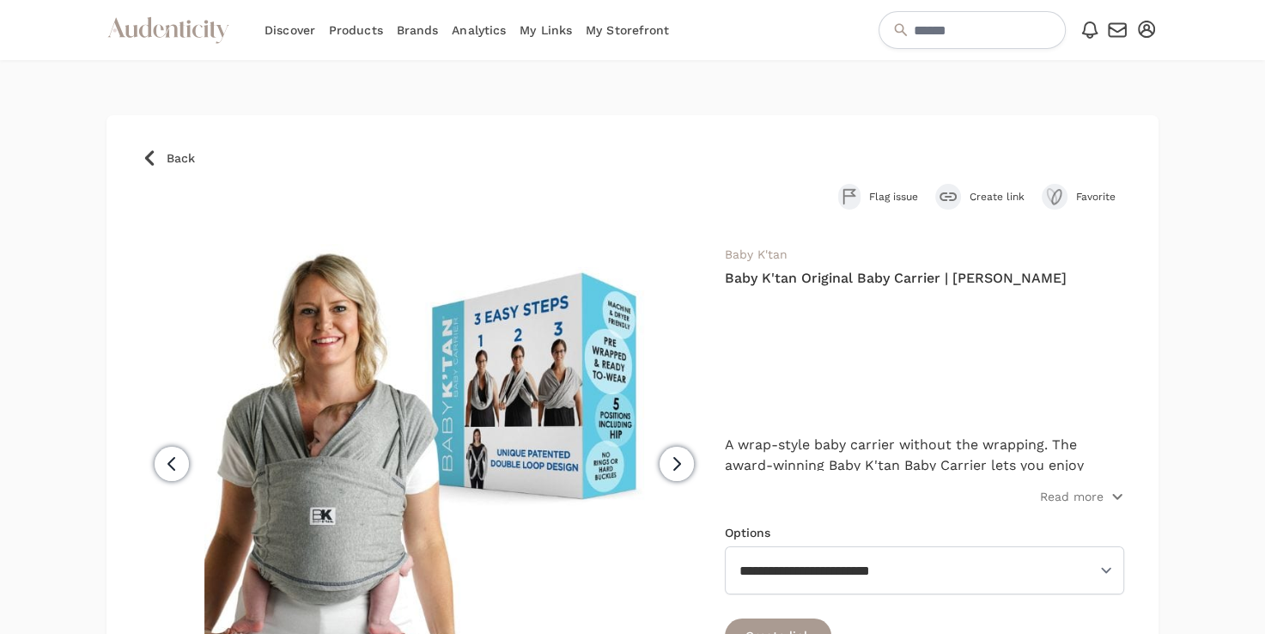
click at [1074, 194] on button "Favorite" at bounding box center [1083, 197] width 82 height 26
click at [1108, 105] on div "Saved to Favorites" at bounding box center [1078, 101] width 109 height 17
click at [1113, 129] on link "Add to collection" at bounding box center [1117, 139] width 143 height 34
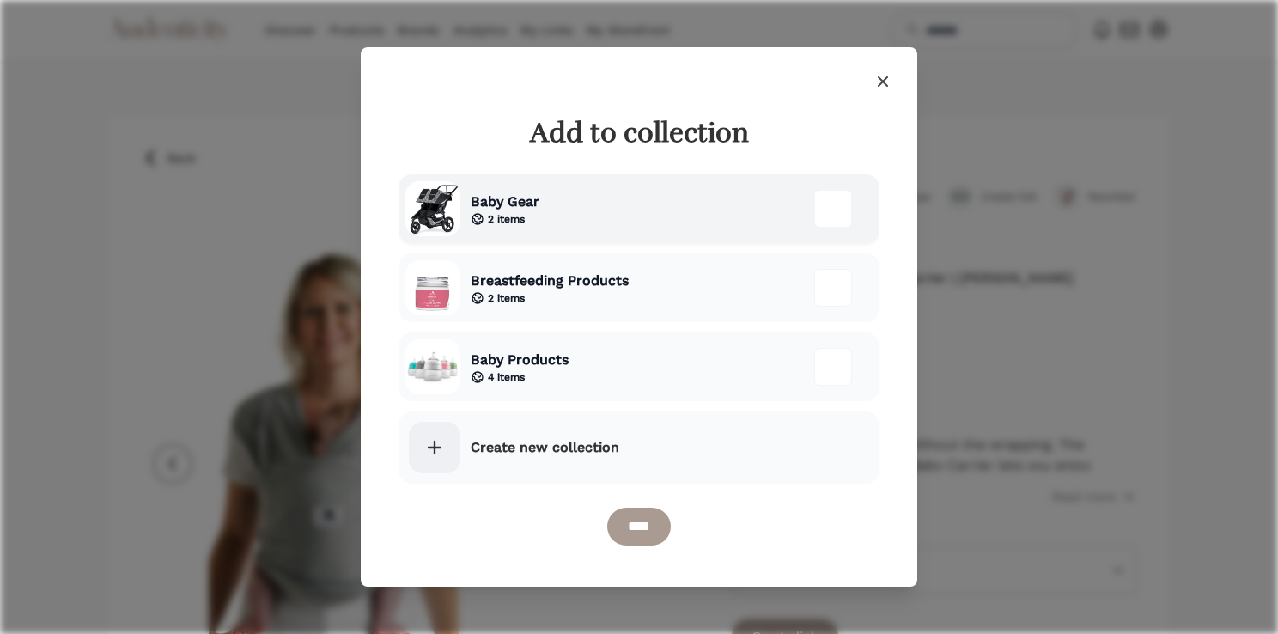
click at [639, 222] on div "Baby Gear 2 items" at bounding box center [638, 208] width 481 height 69
click at [636, 537] on input "****" at bounding box center [639, 526] width 64 height 38
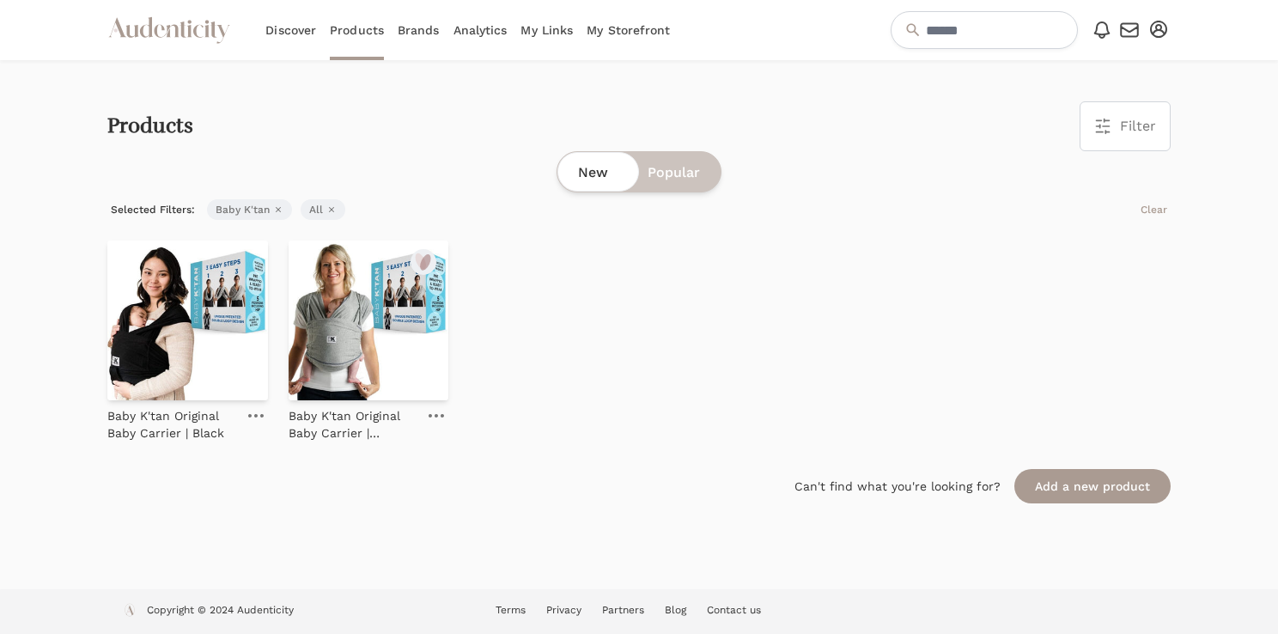
click at [1153, 29] on icon "button" at bounding box center [1158, 29] width 17 height 17
click at [1085, 84] on link "My Profile" at bounding box center [1101, 90] width 137 height 31
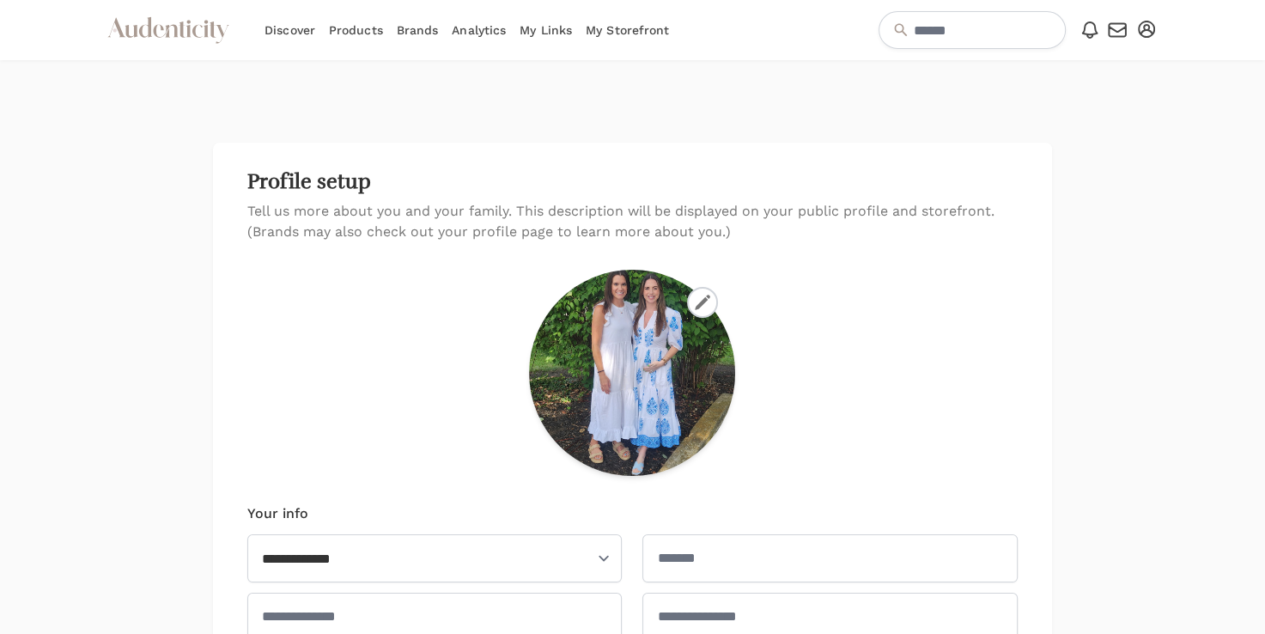
click at [558, 17] on link "My Links" at bounding box center [545, 30] width 52 height 60
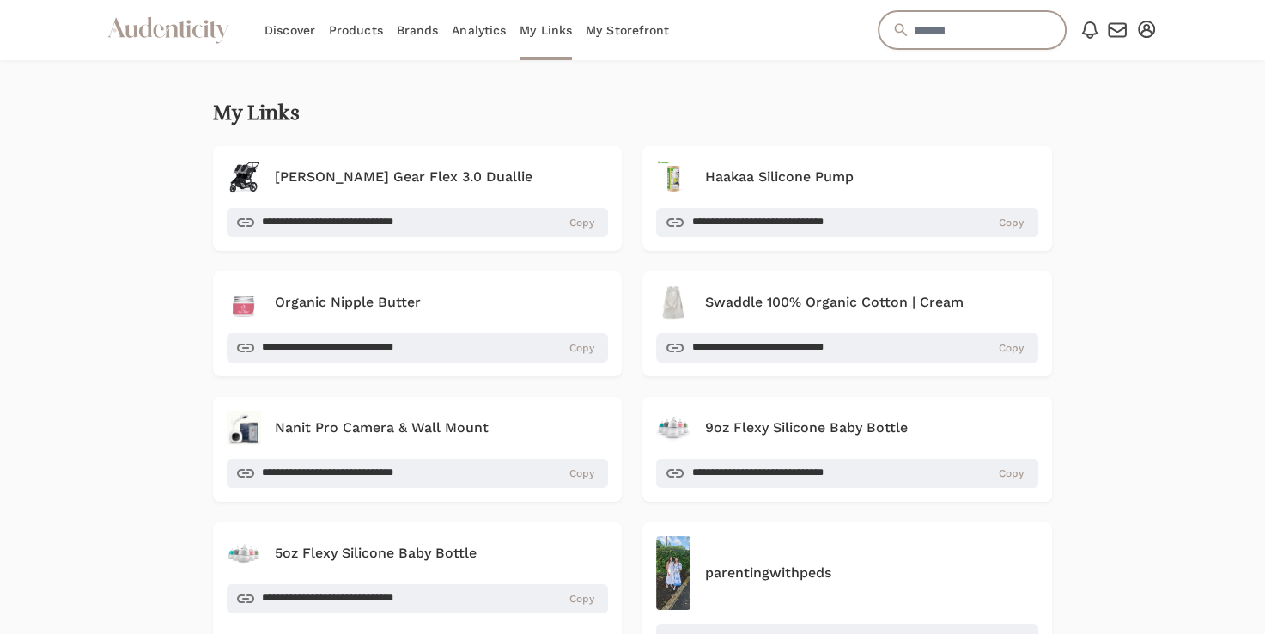
click at [944, 41] on input "text" at bounding box center [971, 30] width 187 height 38
type input "******"
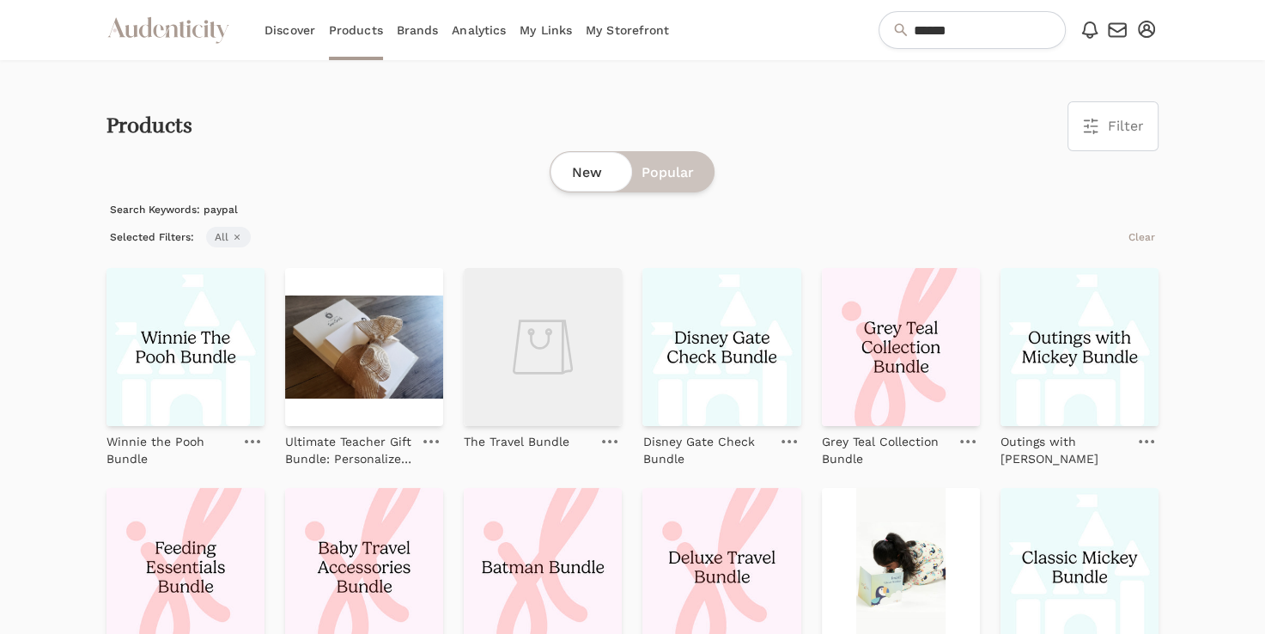
click at [622, 31] on link "My Storefront" at bounding box center [627, 30] width 83 height 60
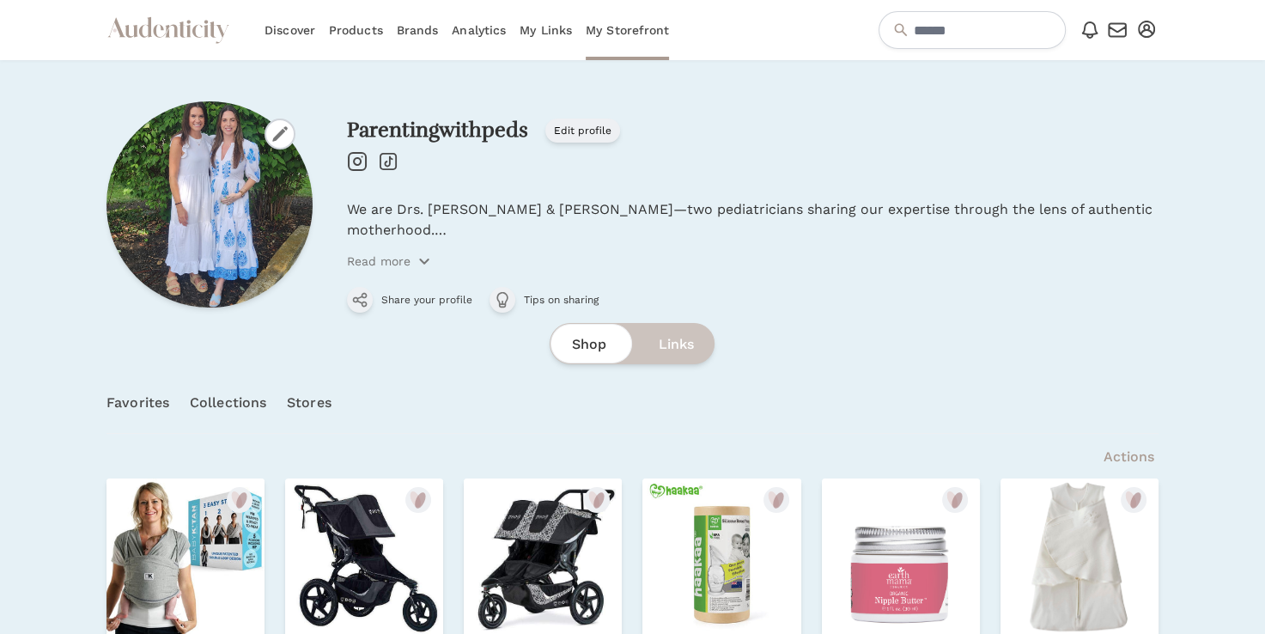
click at [1144, 33] on icon "button" at bounding box center [1146, 29] width 17 height 17
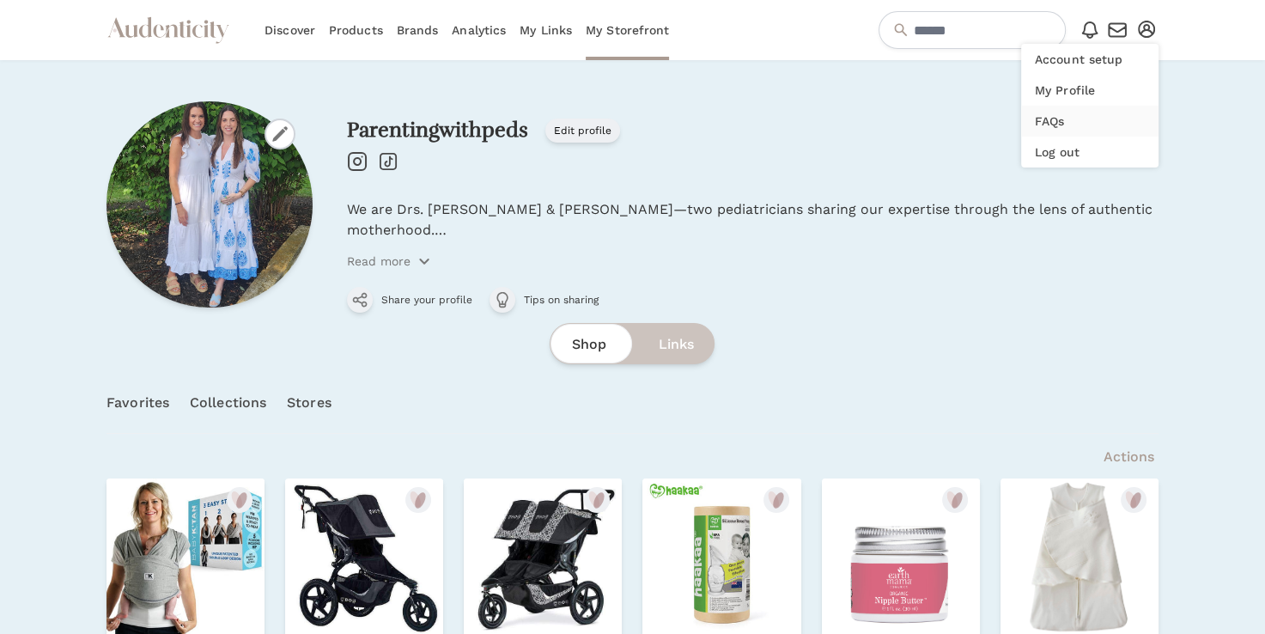
click at [1055, 119] on link "FAQs" at bounding box center [1089, 121] width 137 height 31
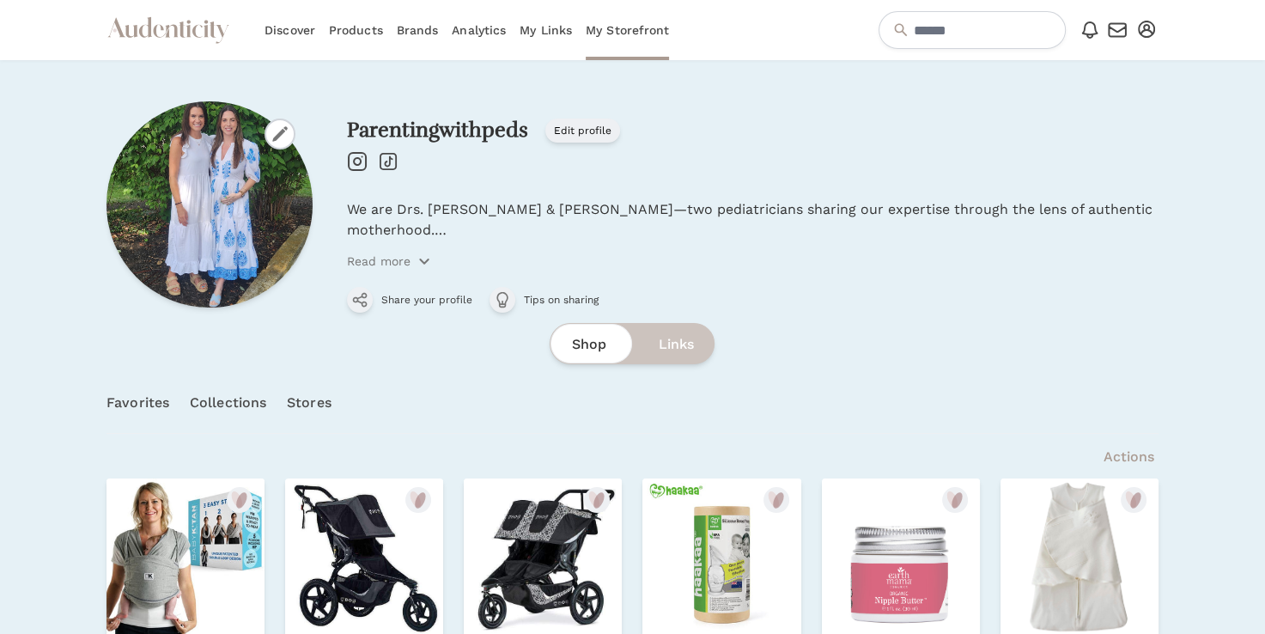
click at [1154, 33] on button "Open user menu" at bounding box center [1146, 29] width 24 height 24
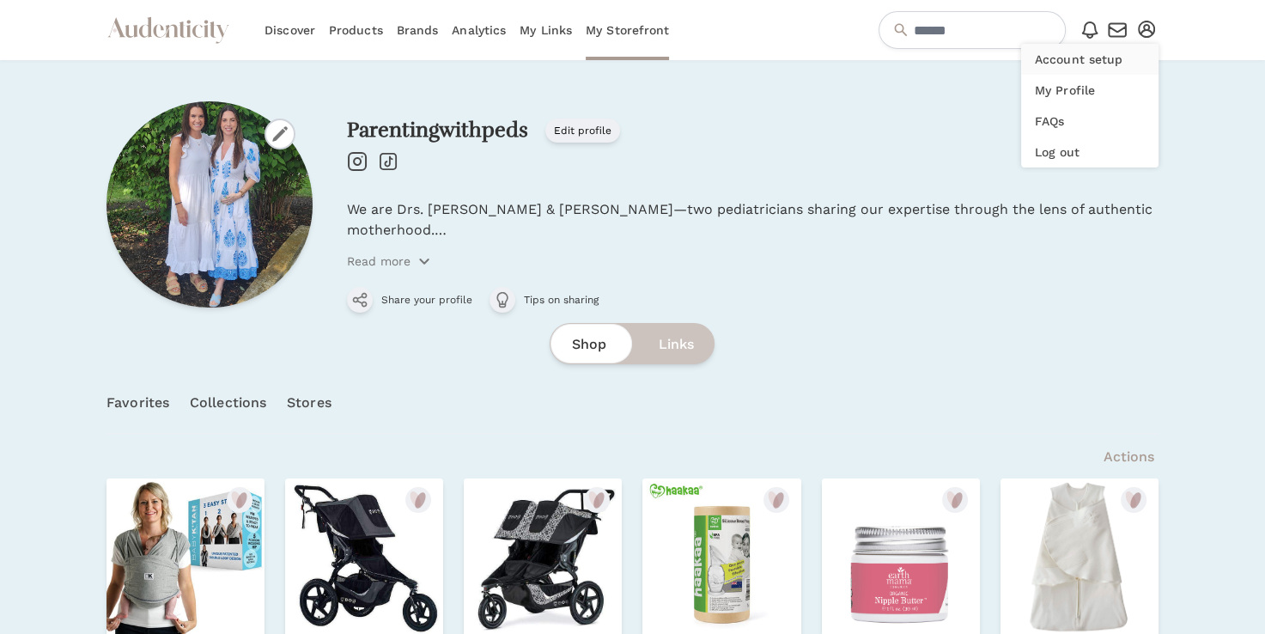
click at [1076, 64] on link "Account setup" at bounding box center [1089, 59] width 137 height 31
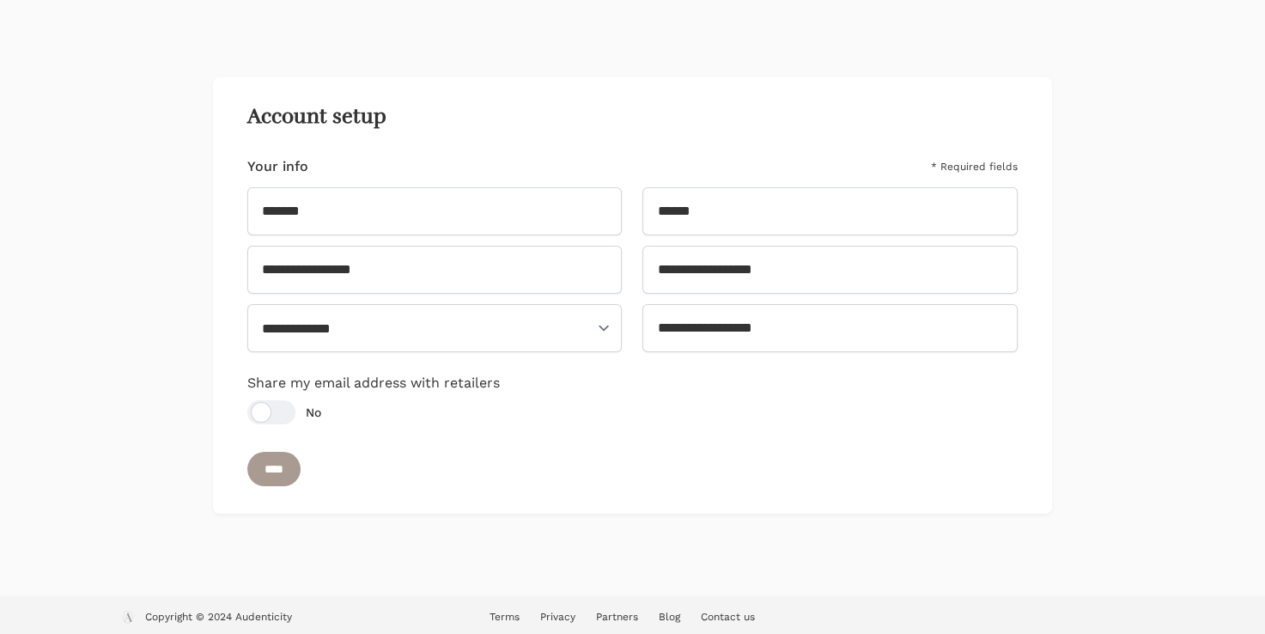
scroll to position [69, 0]
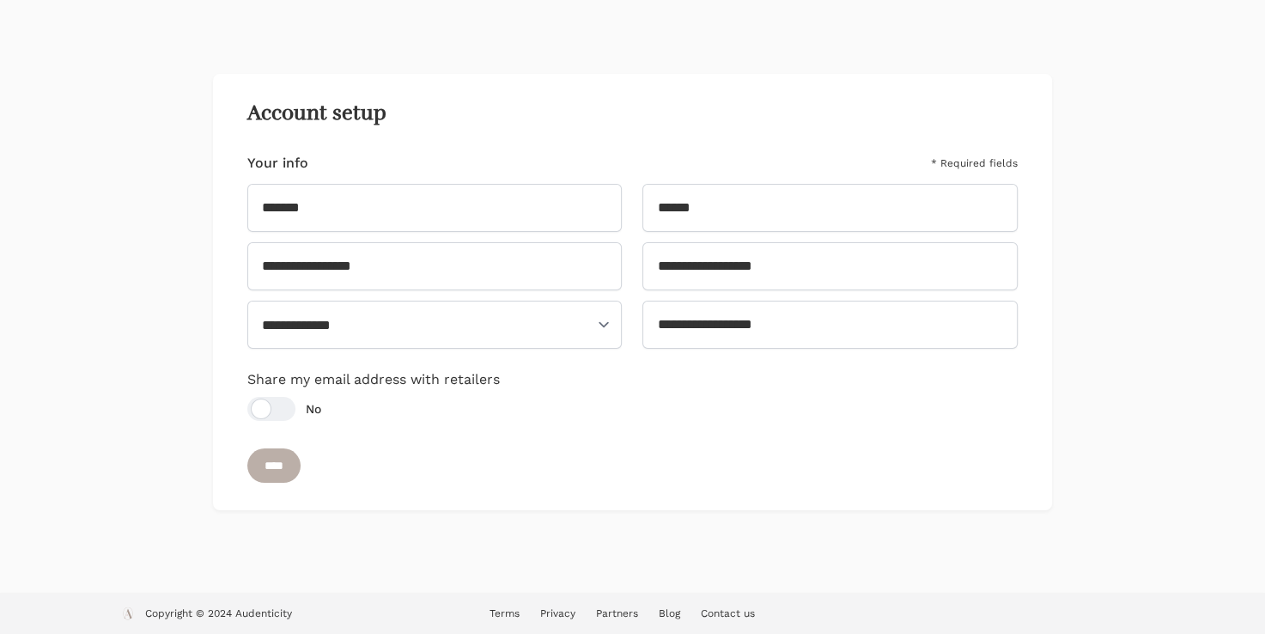
click at [299, 469] on input "****" at bounding box center [273, 465] width 53 height 34
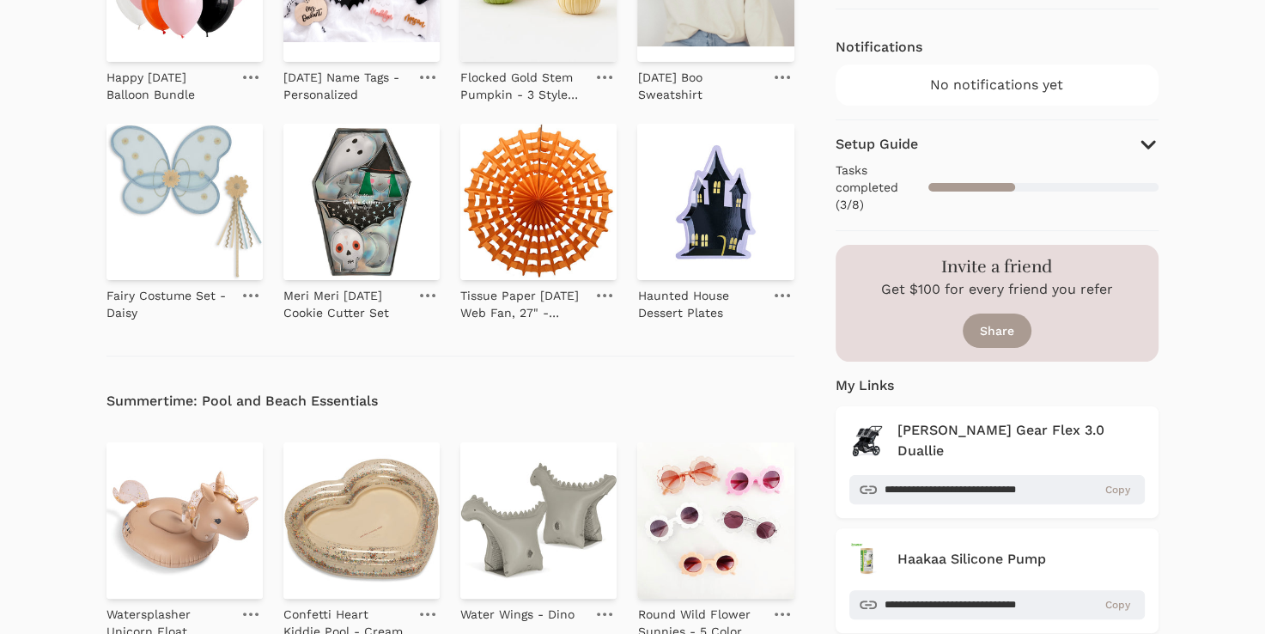
scroll to position [314, 0]
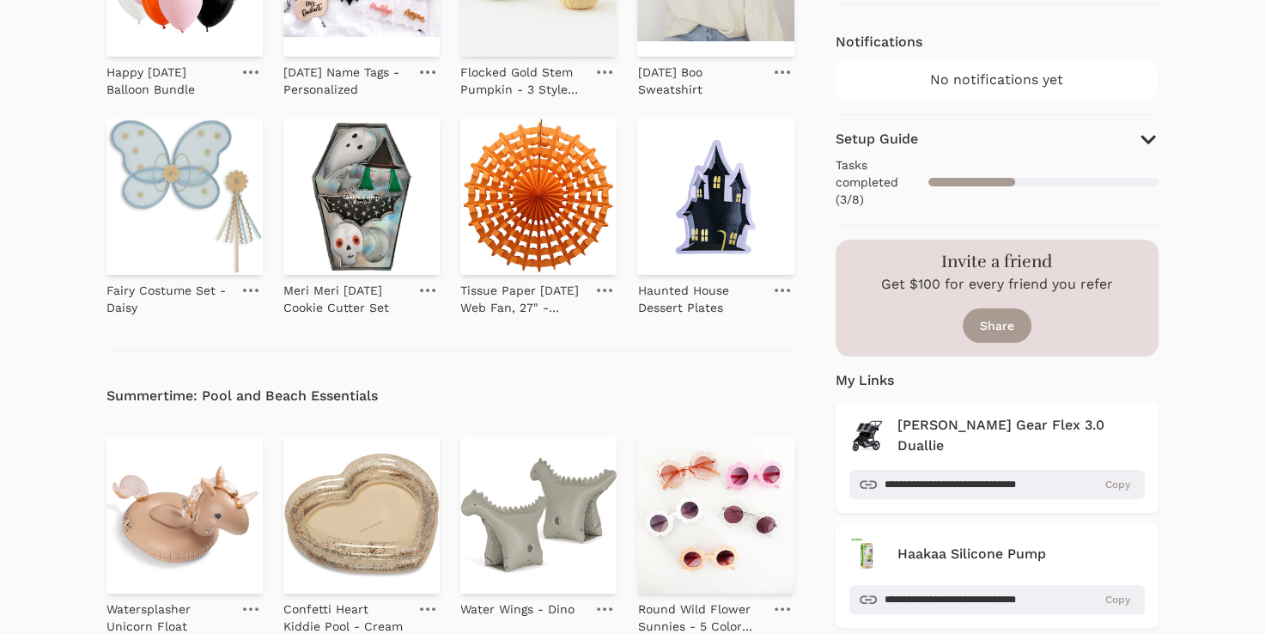
click at [1146, 136] on icon "button" at bounding box center [1148, 139] width 21 height 21
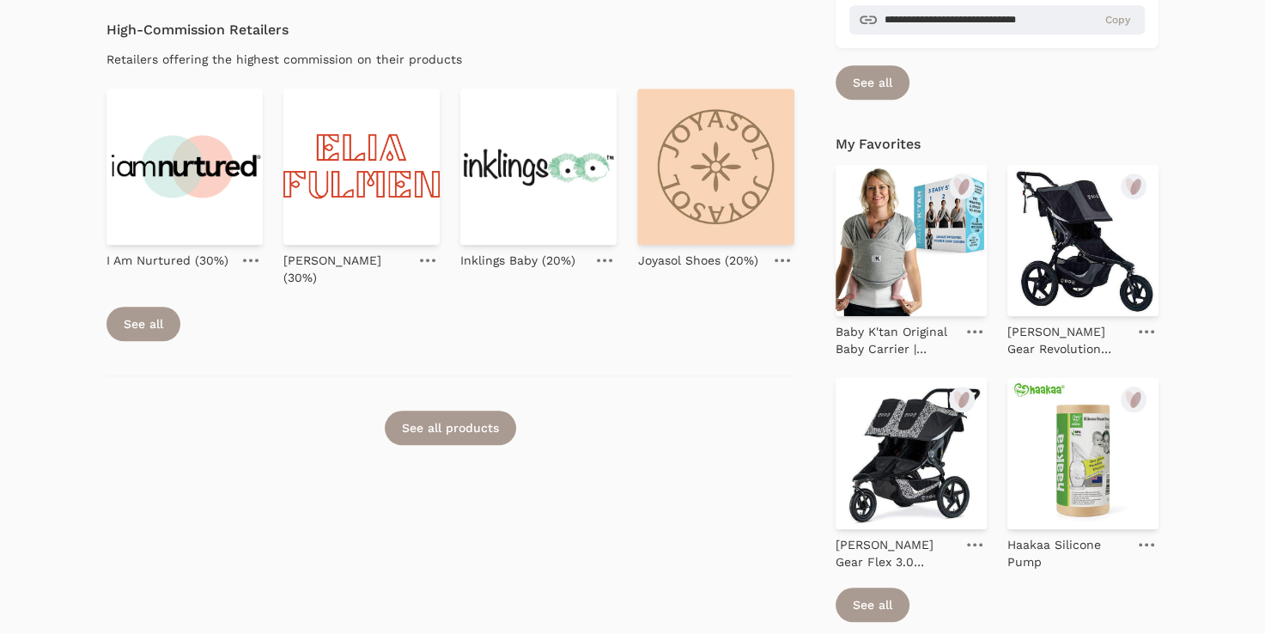
scroll to position [1438, 0]
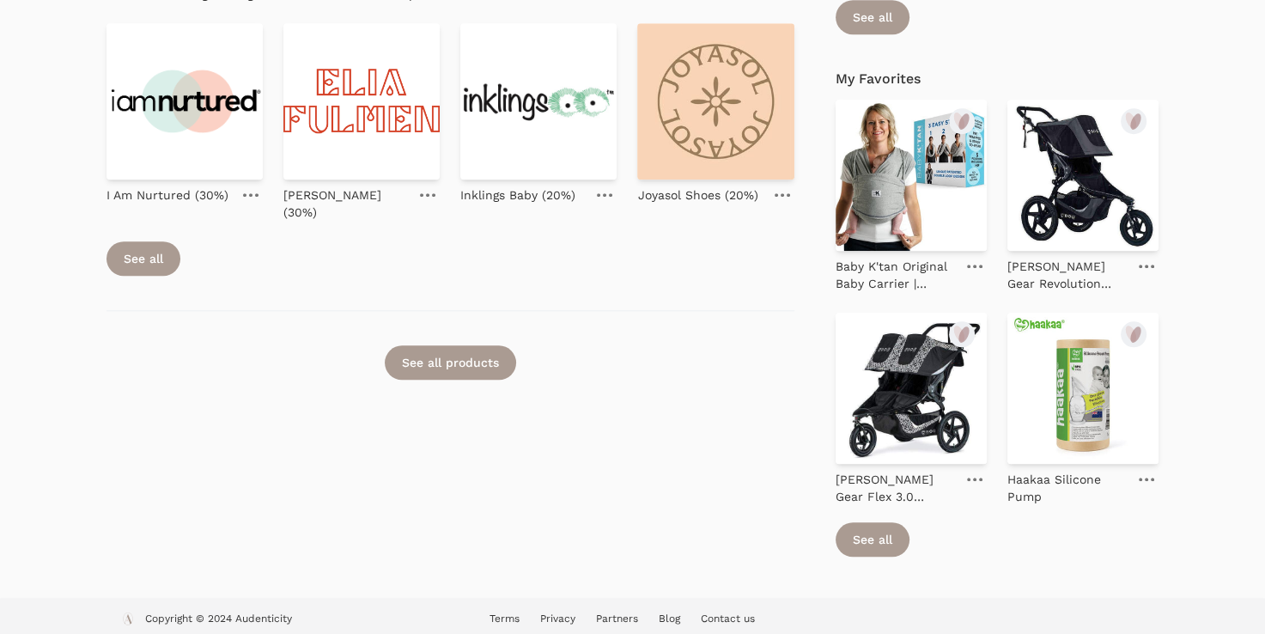
click at [635, 612] on link "Partners" at bounding box center [617, 618] width 42 height 12
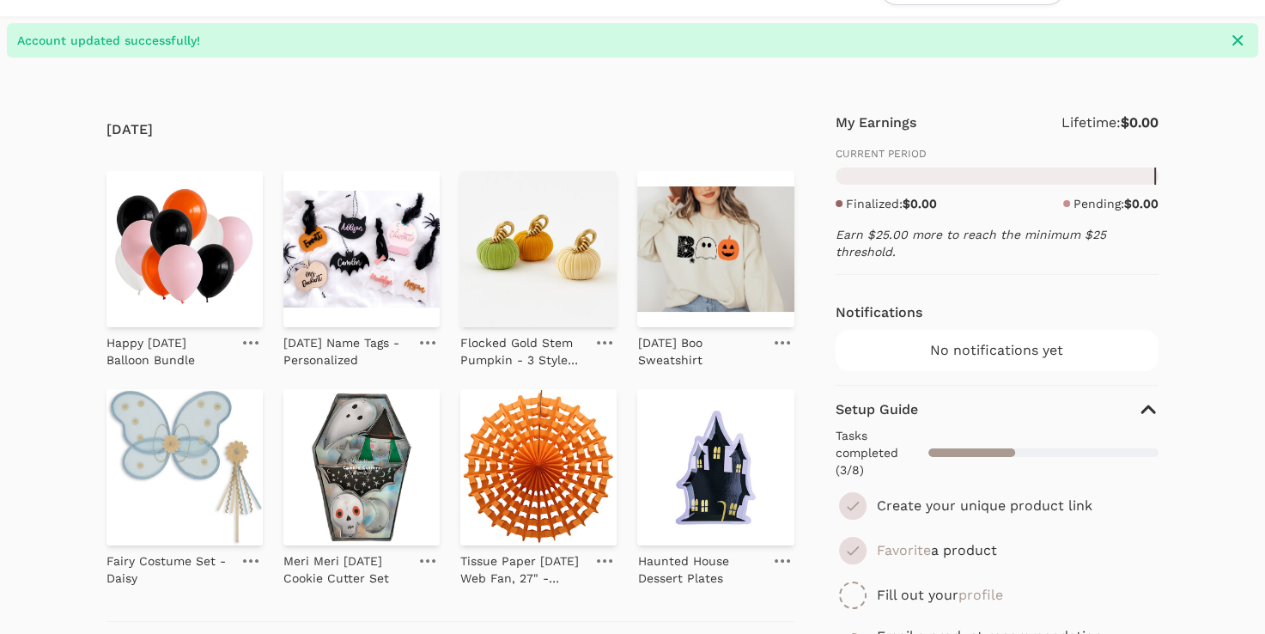
scroll to position [0, 0]
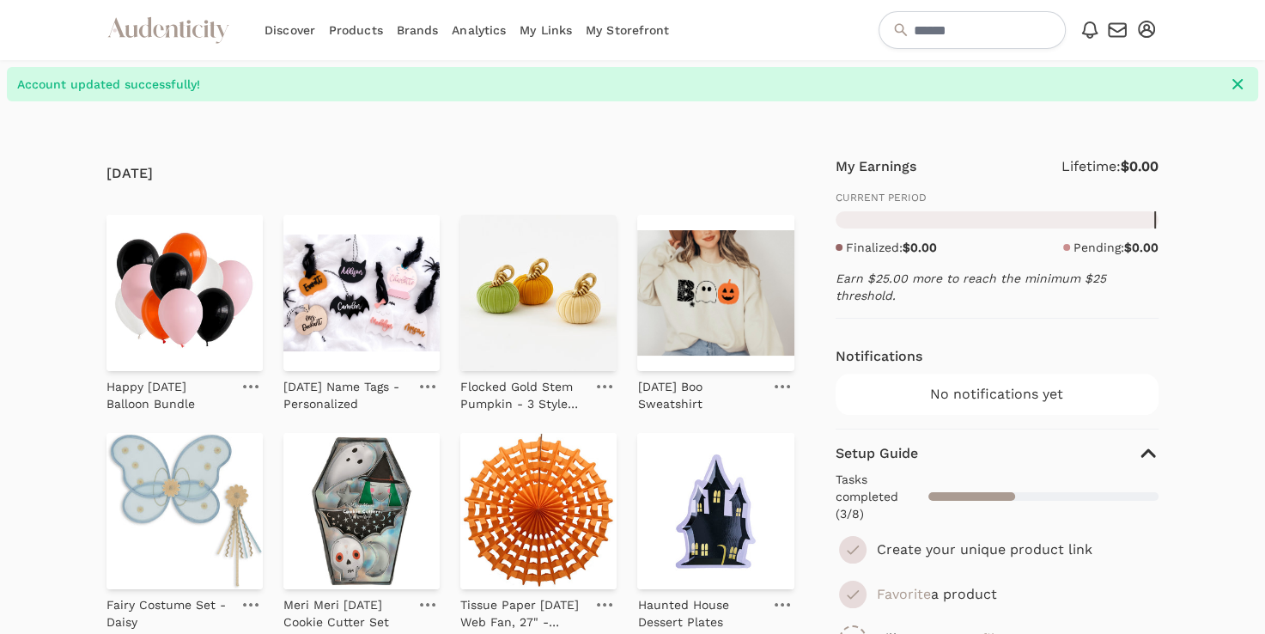
click at [1147, 33] on icon "button" at bounding box center [1146, 29] width 17 height 17
click at [1102, 60] on link "Account setup" at bounding box center [1089, 59] width 137 height 31
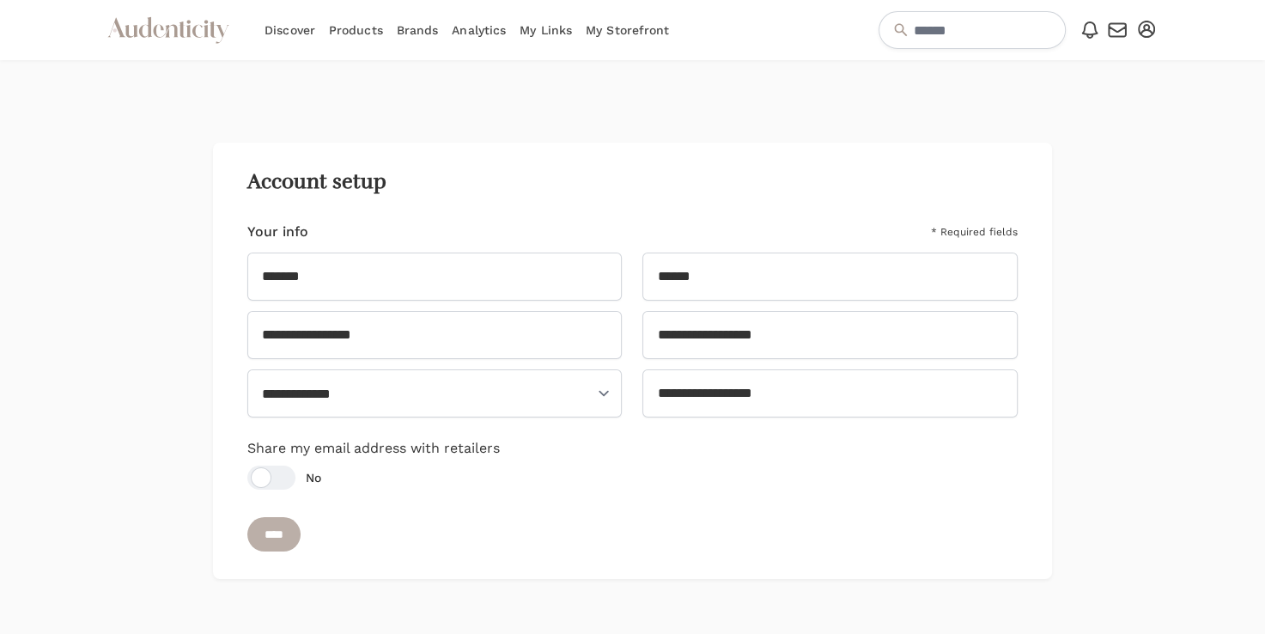
click at [280, 535] on input "****" at bounding box center [273, 534] width 53 height 34
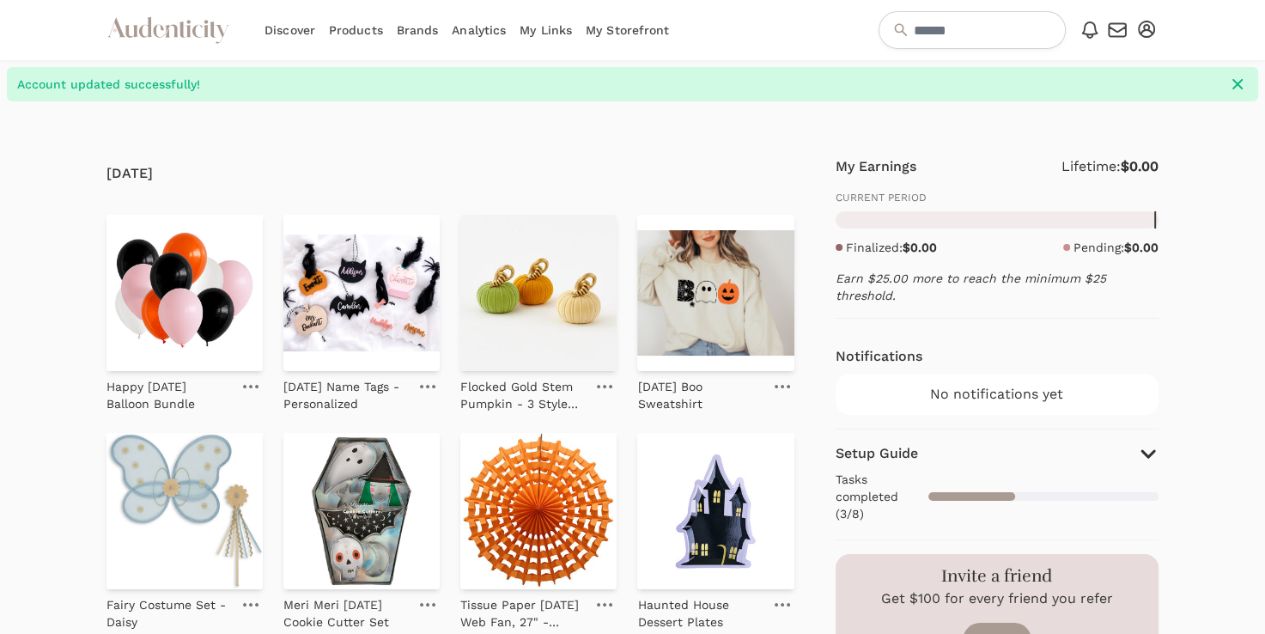
click at [468, 36] on link "Analytics" at bounding box center [479, 30] width 54 height 60
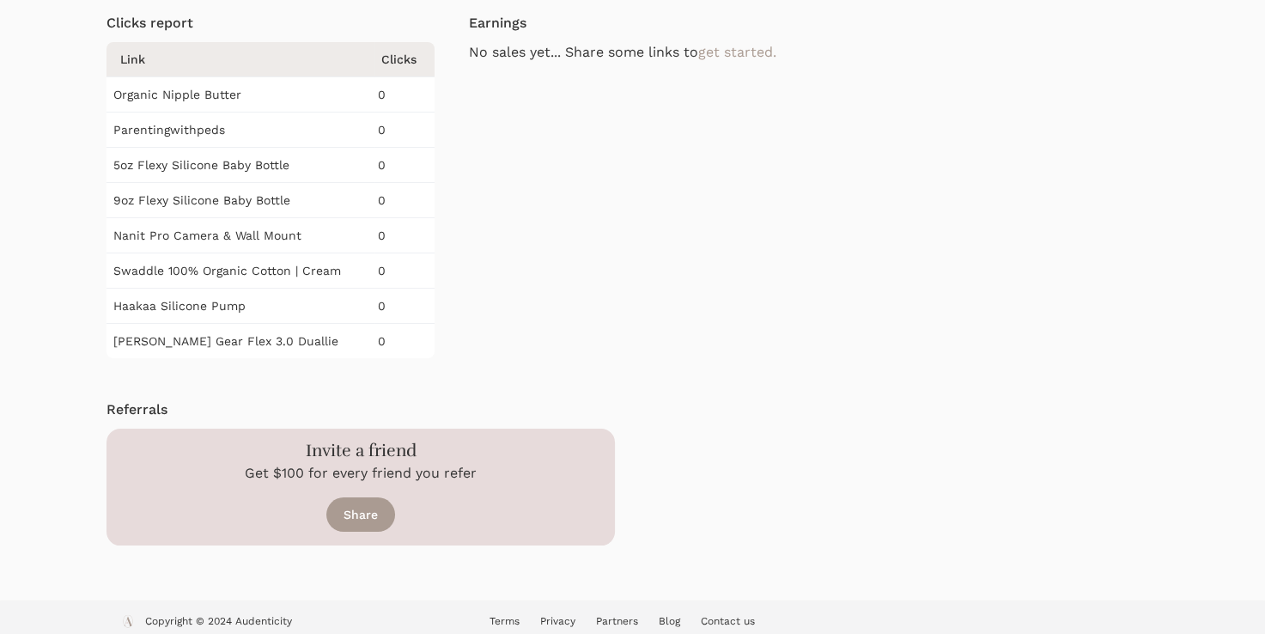
scroll to position [215, 0]
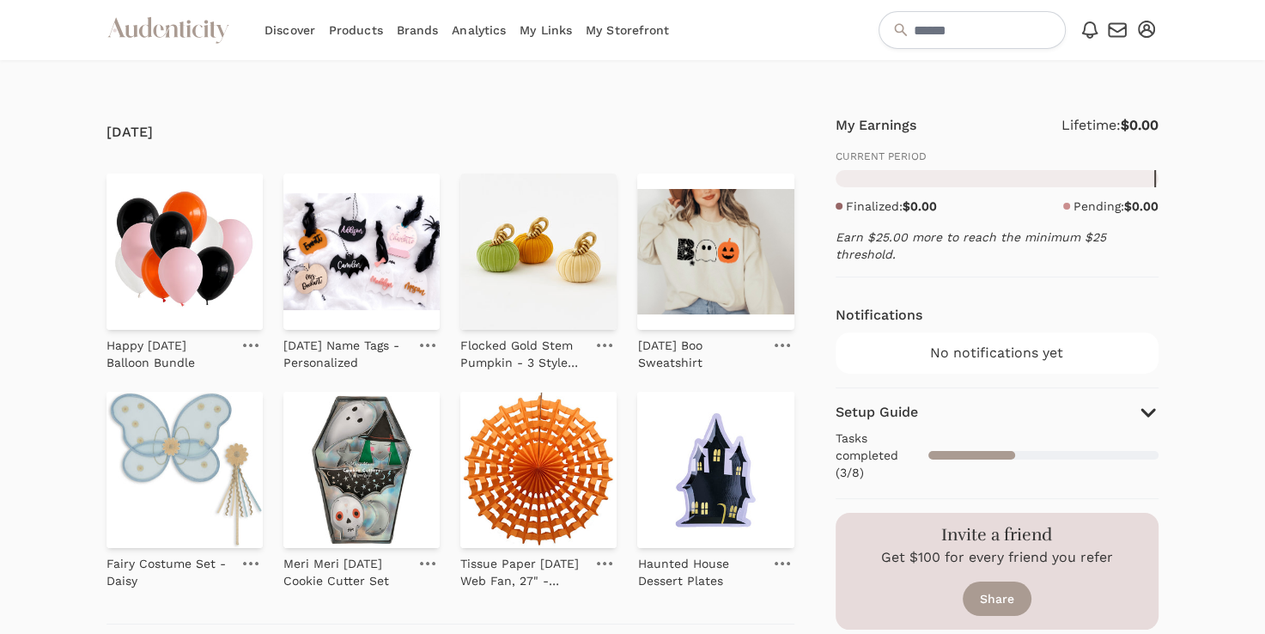
click at [420, 27] on link "Brands" at bounding box center [418, 30] width 42 height 60
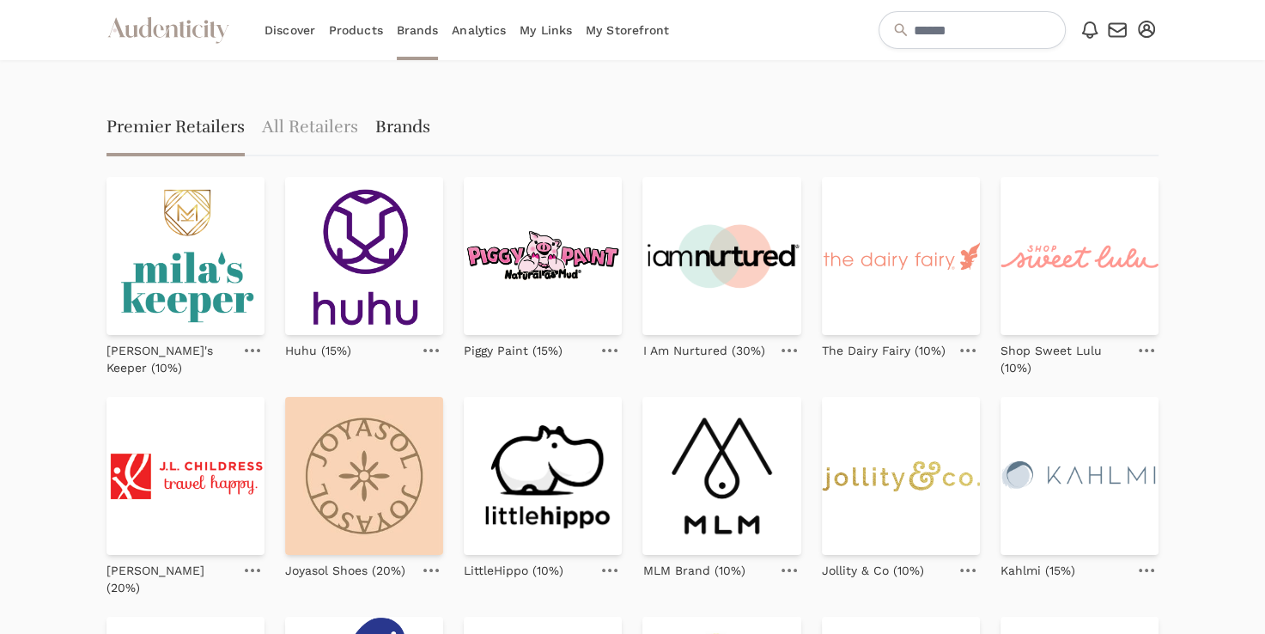
click at [410, 131] on link "Brands" at bounding box center [402, 128] width 55 height 55
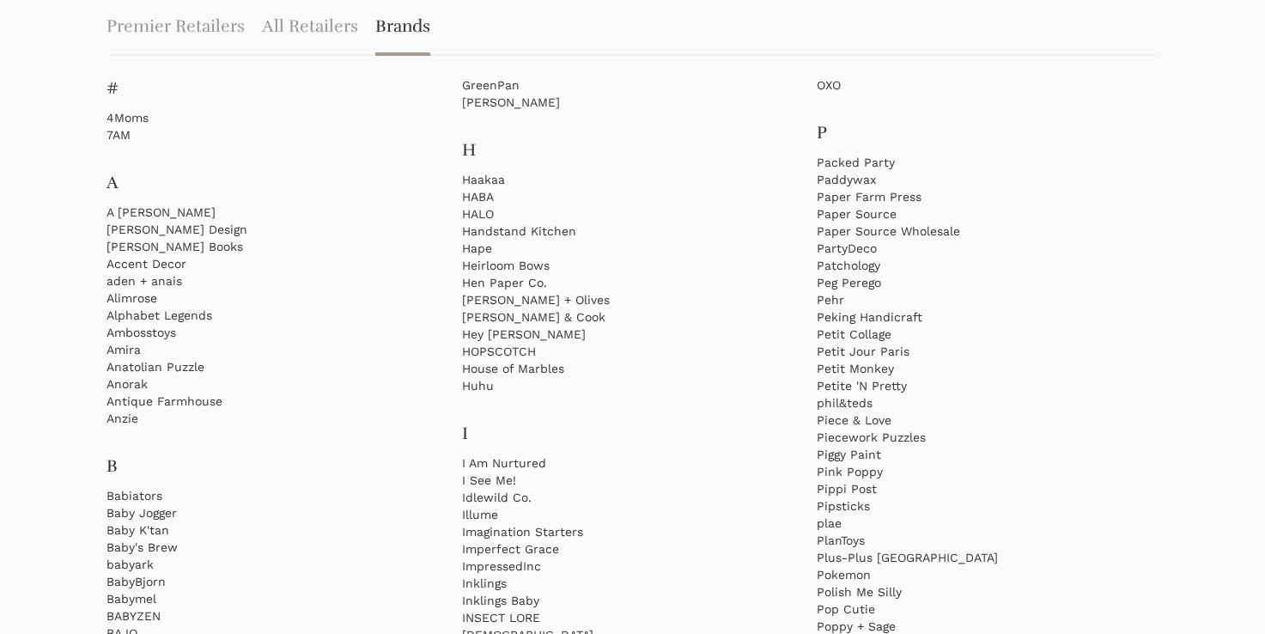
scroll to position [103, 0]
click at [182, 274] on link "aden + anais" at bounding box center [277, 278] width 342 height 17
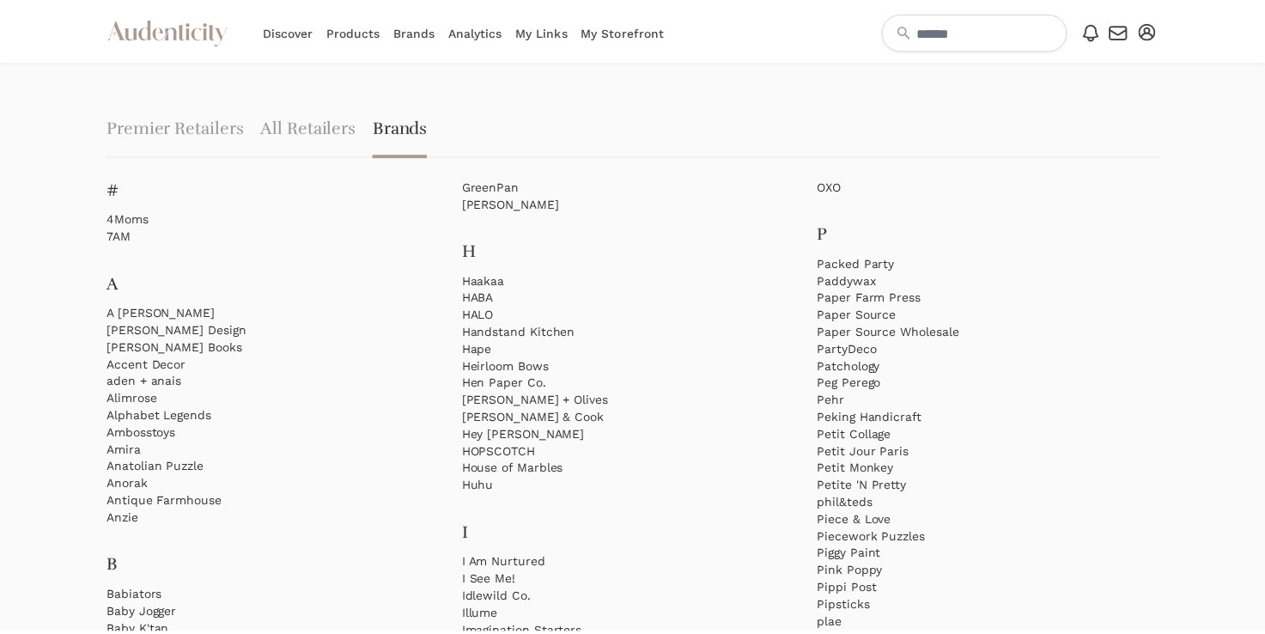
scroll to position [103, 0]
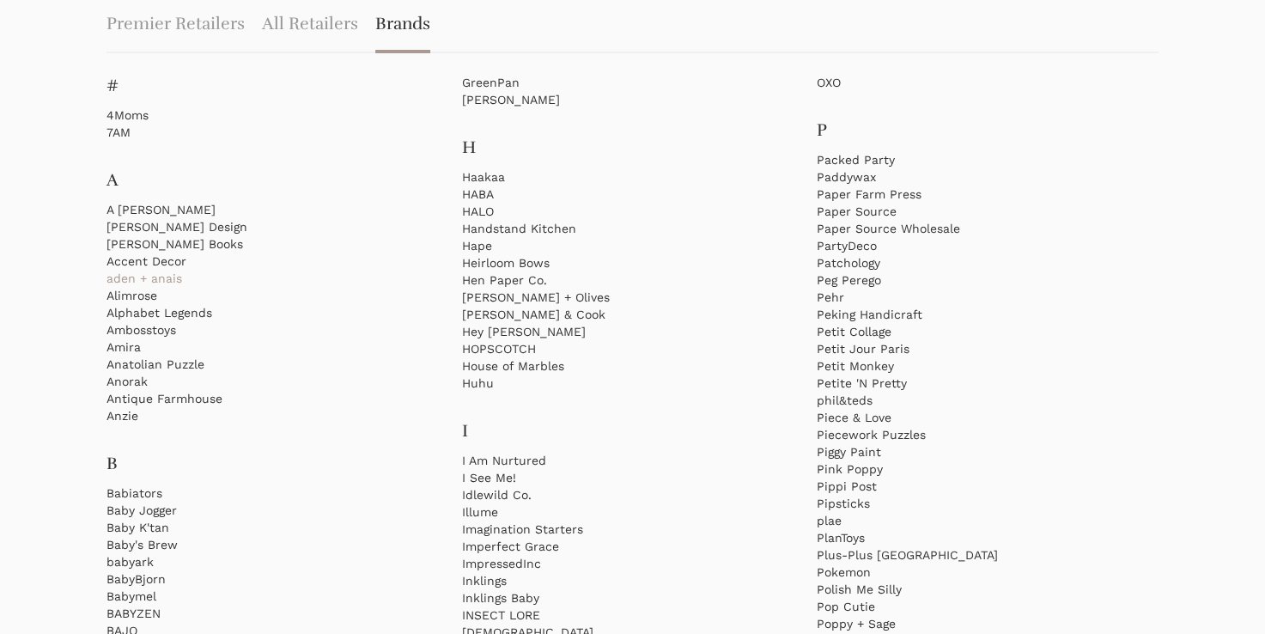
click at [287, 276] on link "aden + anais" at bounding box center [277, 278] width 342 height 17
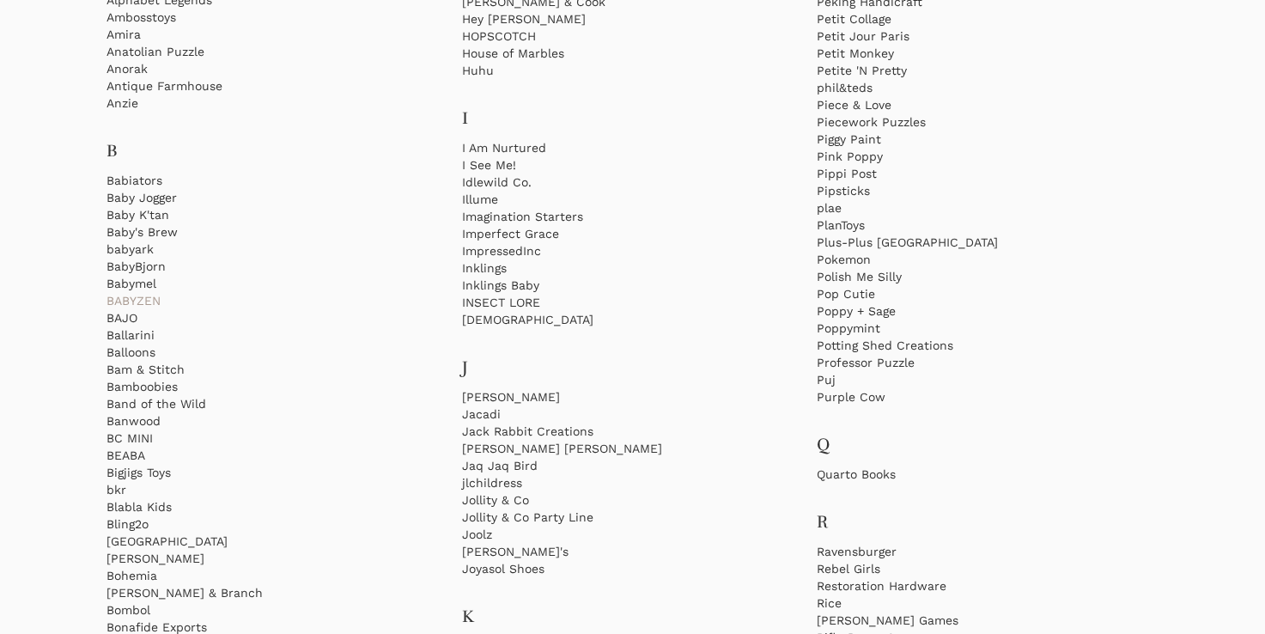
scroll to position [446, 0]
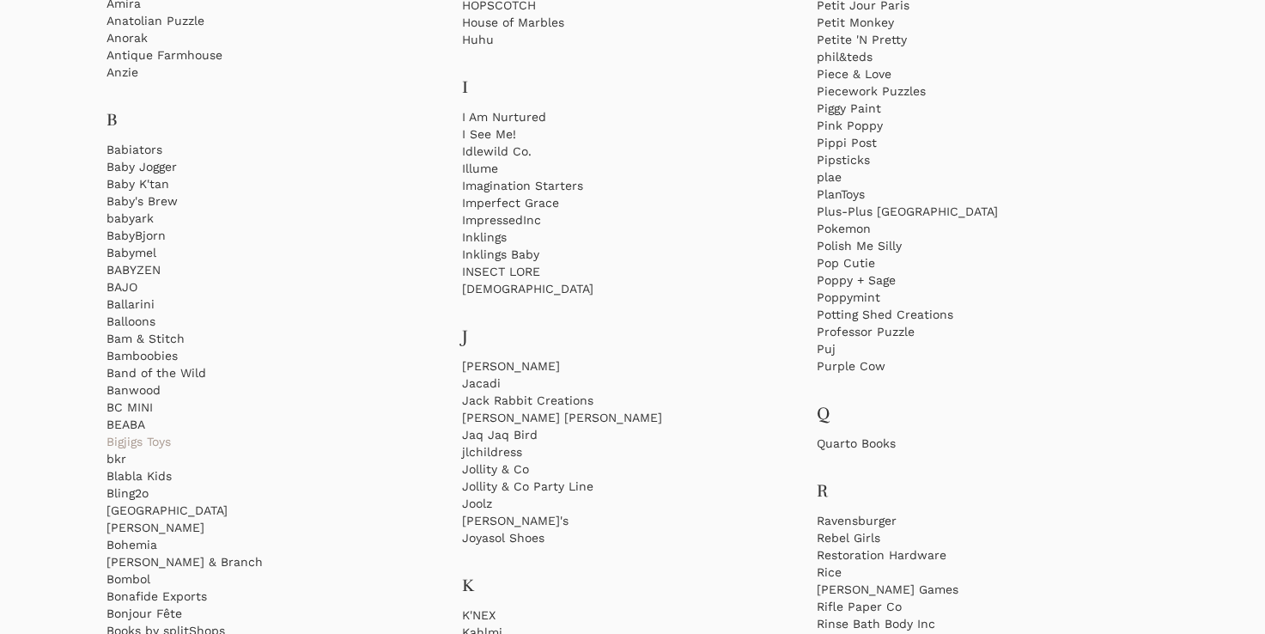
click at [161, 438] on link "Bigjigs Toys" at bounding box center [277, 441] width 342 height 17
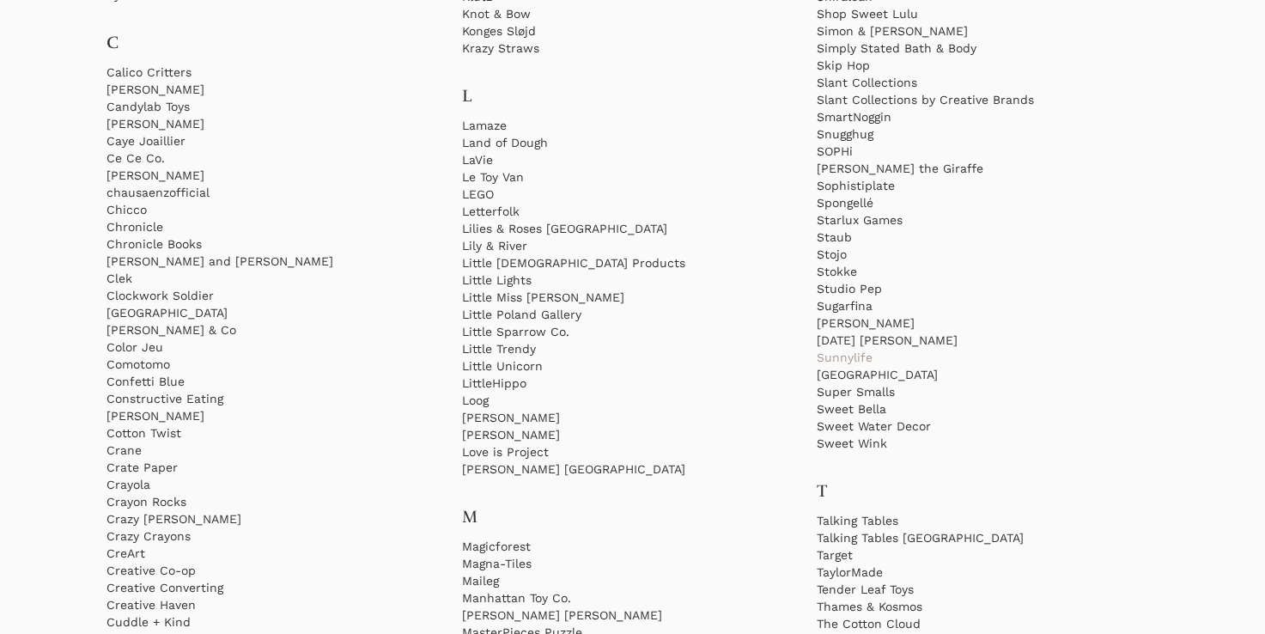
scroll to position [1339, 0]
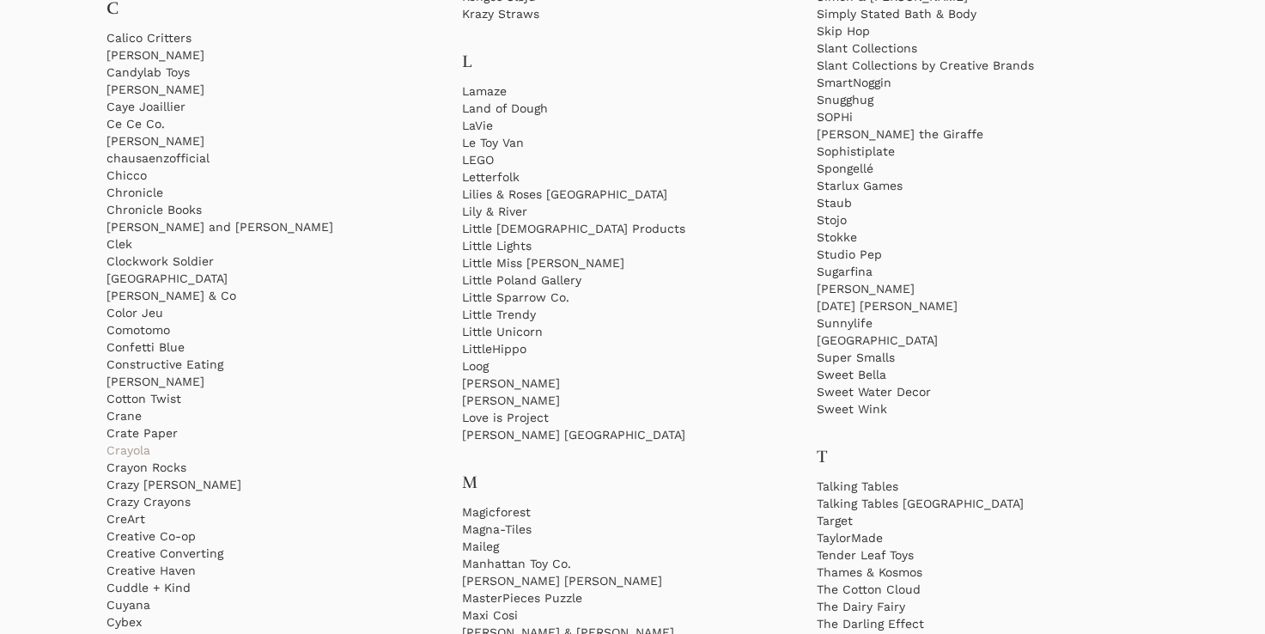
click at [121, 446] on link "Crayola" at bounding box center [277, 449] width 342 height 17
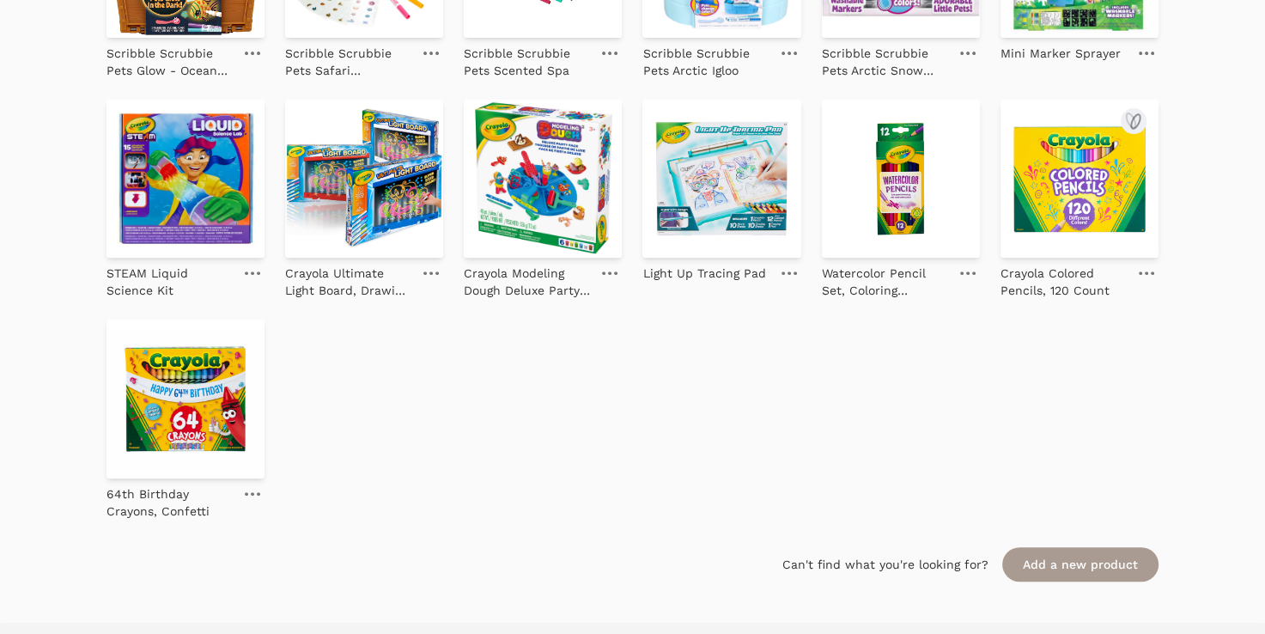
scroll to position [578, 0]
